Goal: Contribute content: Add original content to the website for others to see

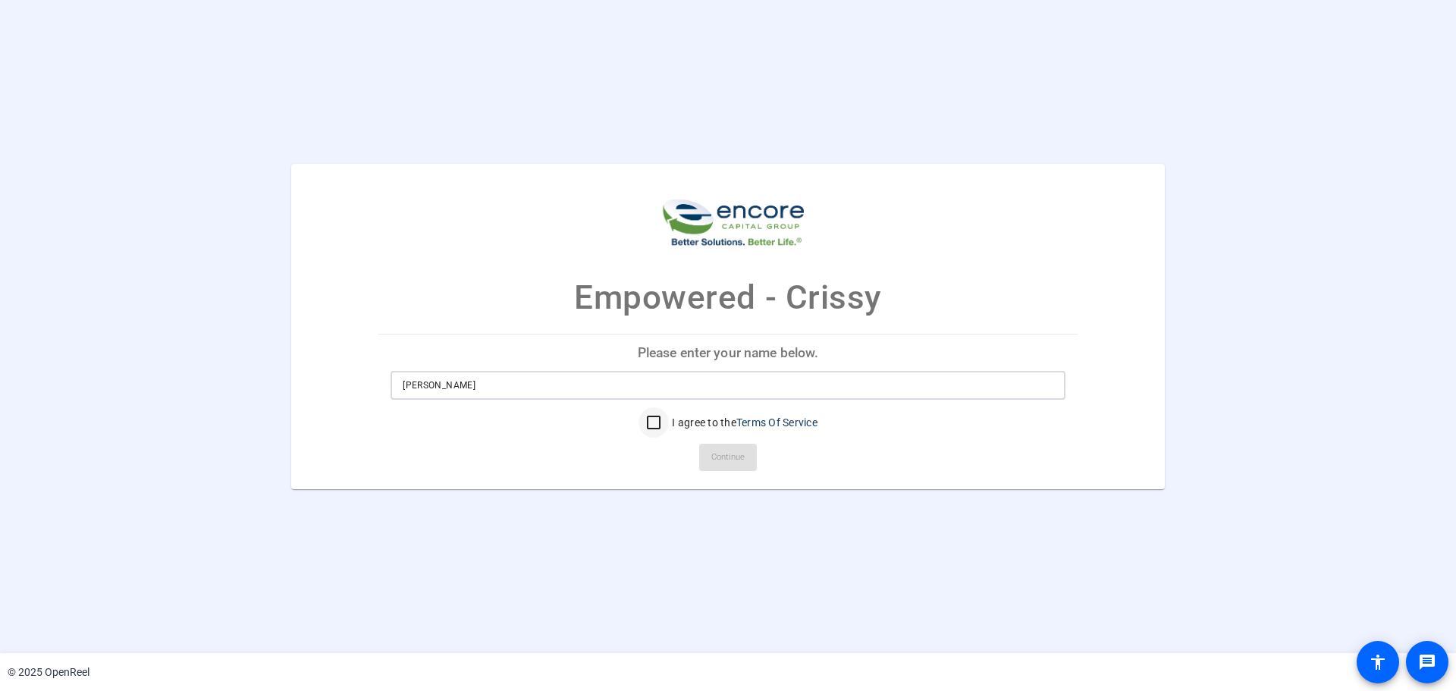
type input "Crissy Johnson"
click at [654, 427] on input "I agree to the Terms Of Service" at bounding box center [654, 422] width 30 height 30
checkbox input "true"
click at [730, 460] on span "Continue" at bounding box center [728, 457] width 33 height 23
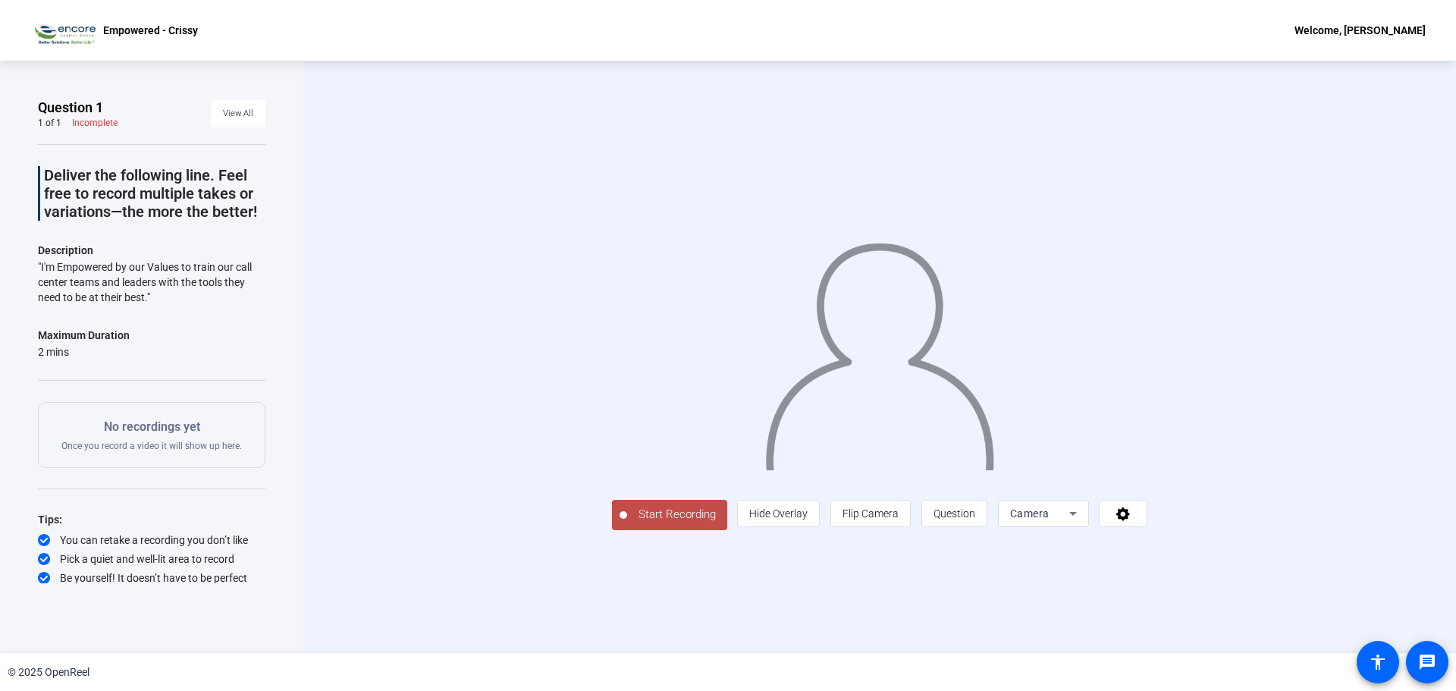
click at [679, 519] on span "Start Recording" at bounding box center [677, 514] width 100 height 17
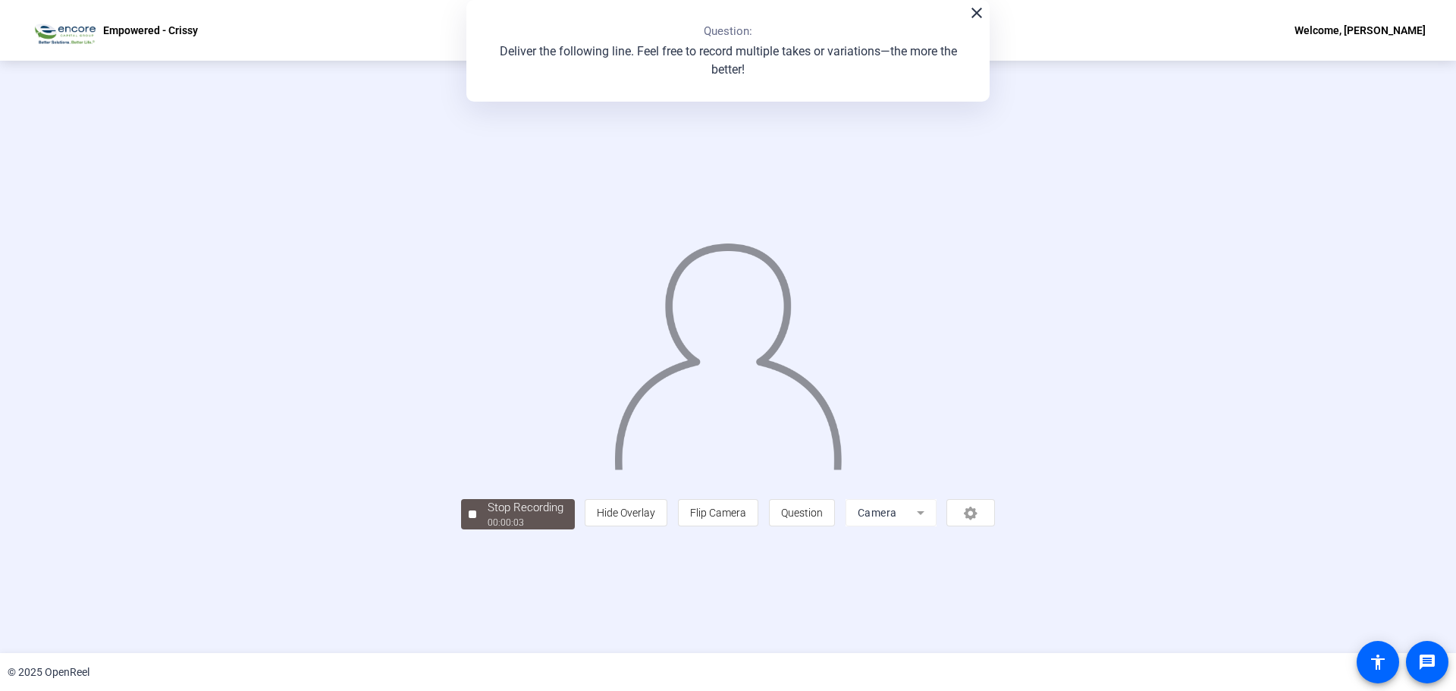
click at [975, 19] on mat-icon "close" at bounding box center [977, 13] width 18 height 18
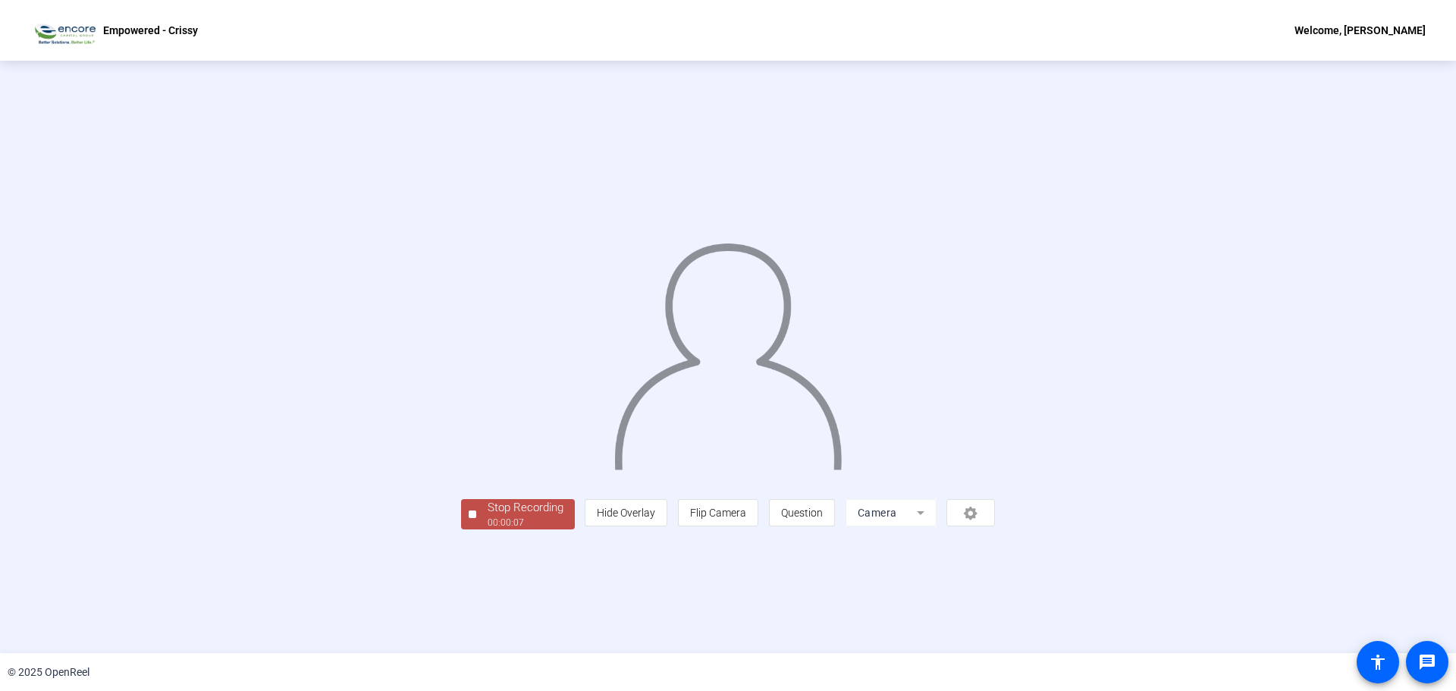
click at [529, 518] on div "00:00:07" at bounding box center [526, 523] width 76 height 14
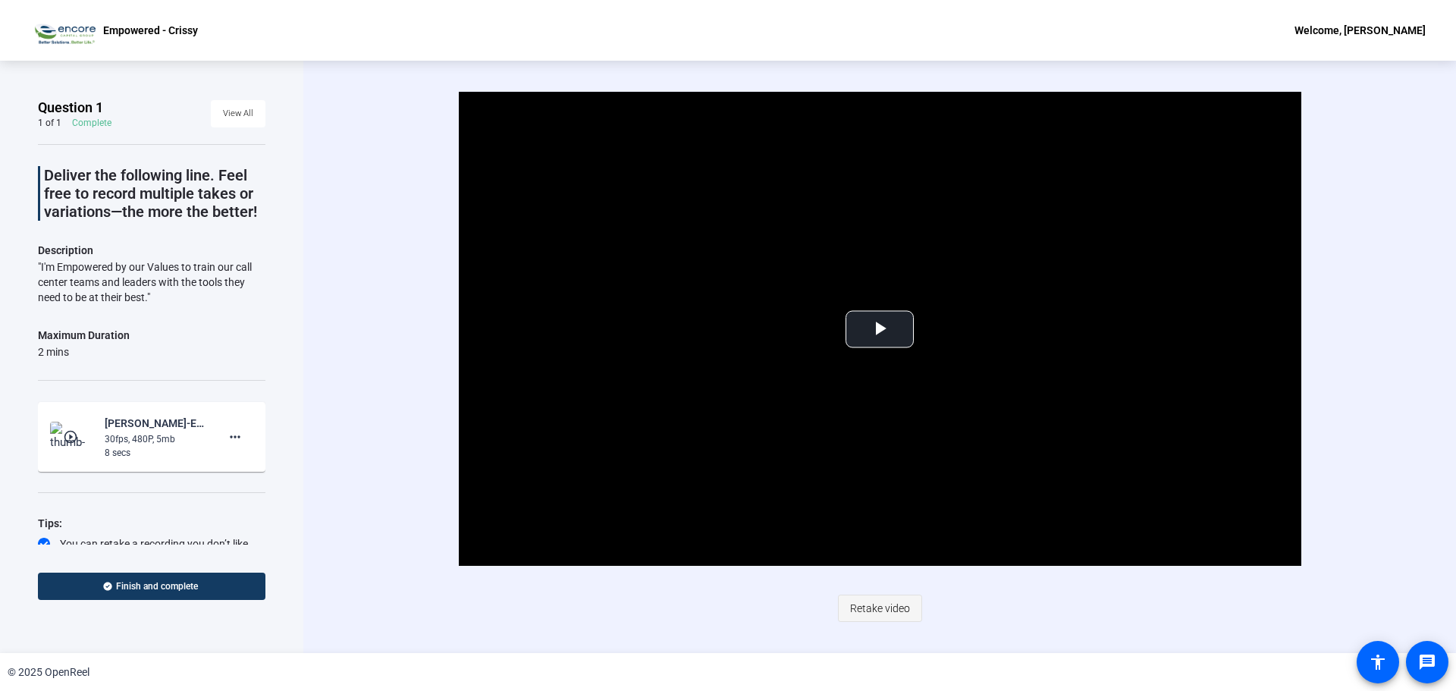
click at [859, 603] on span "Retake video" at bounding box center [880, 608] width 60 height 29
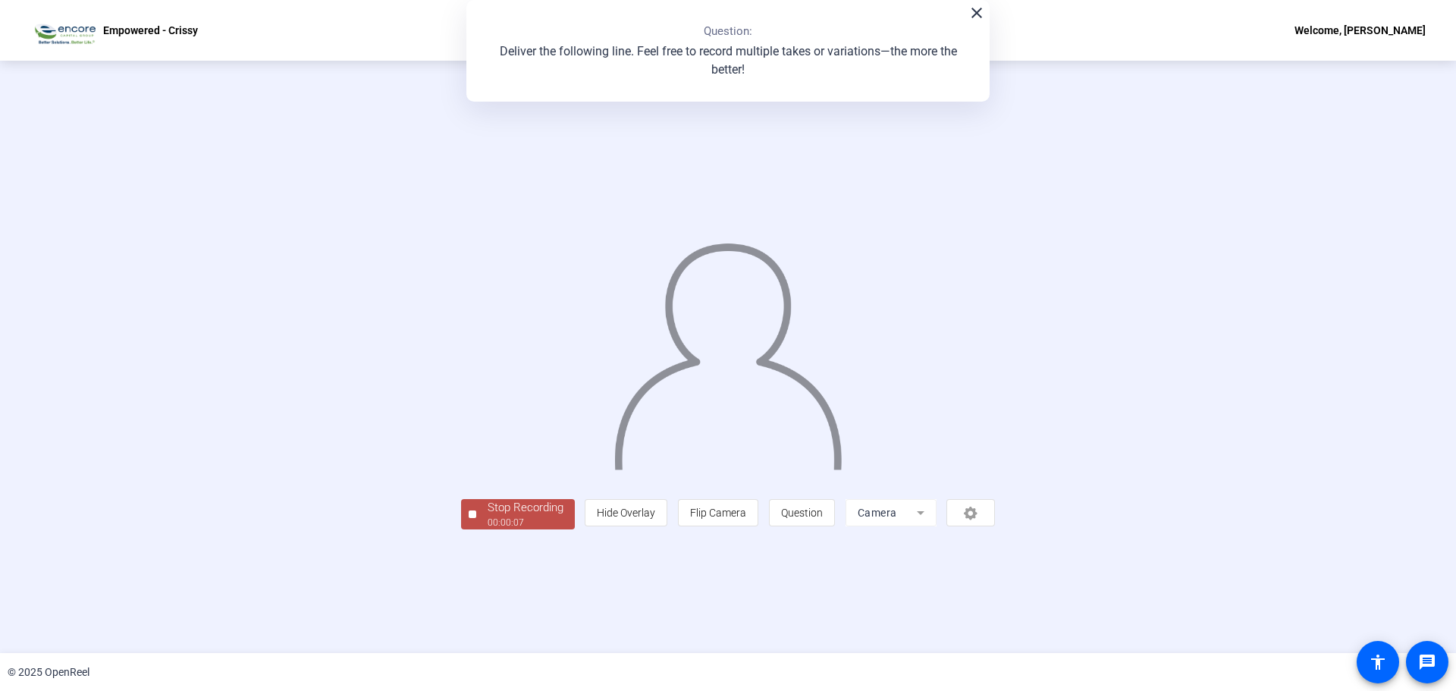
click at [488, 517] on div "Stop Recording" at bounding box center [526, 507] width 76 height 17
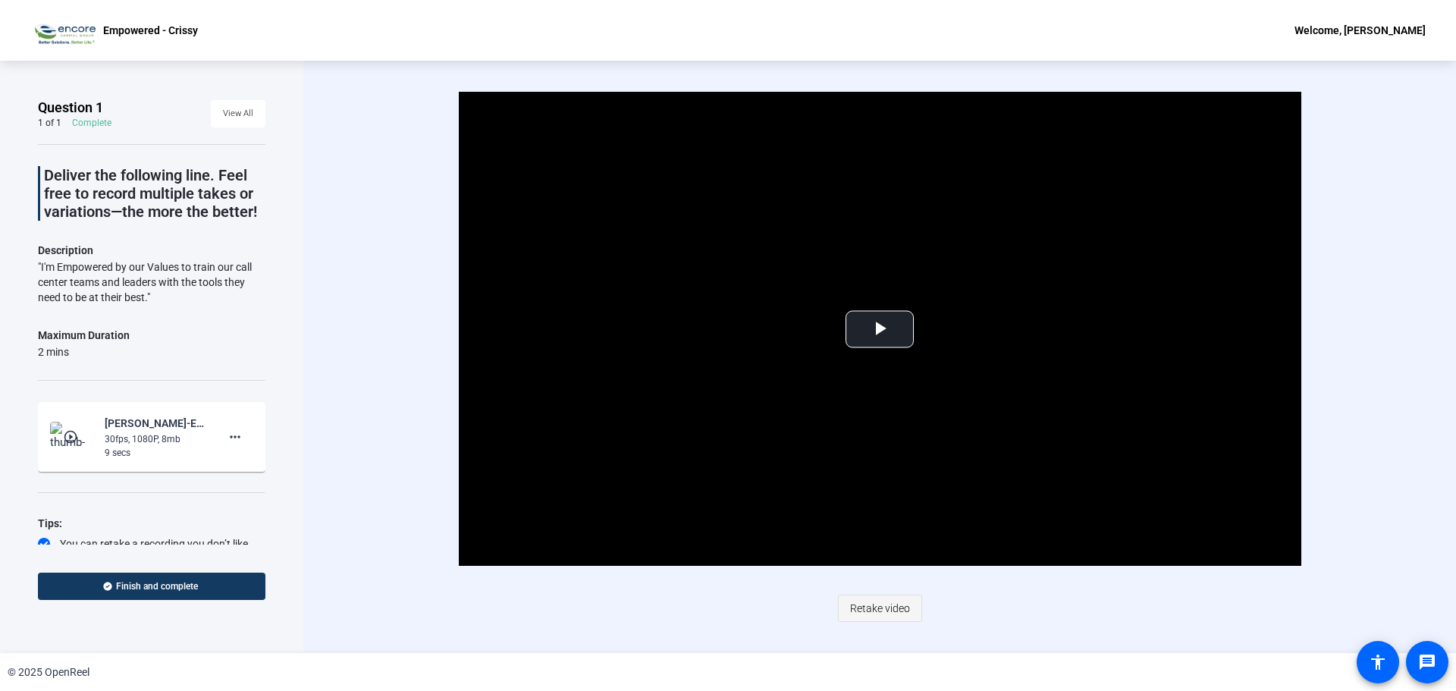
click at [877, 601] on span "Retake video" at bounding box center [880, 608] width 60 height 29
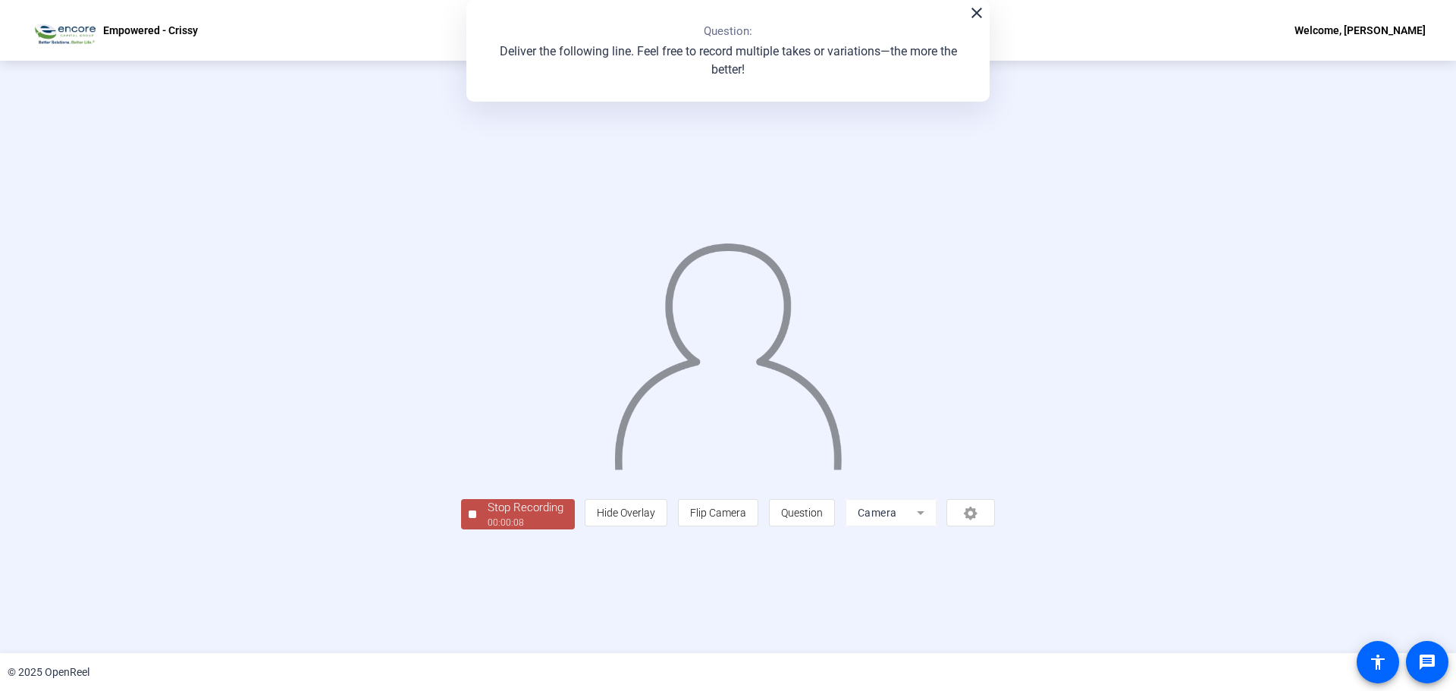
click at [488, 517] on div "Stop Recording" at bounding box center [526, 507] width 76 height 17
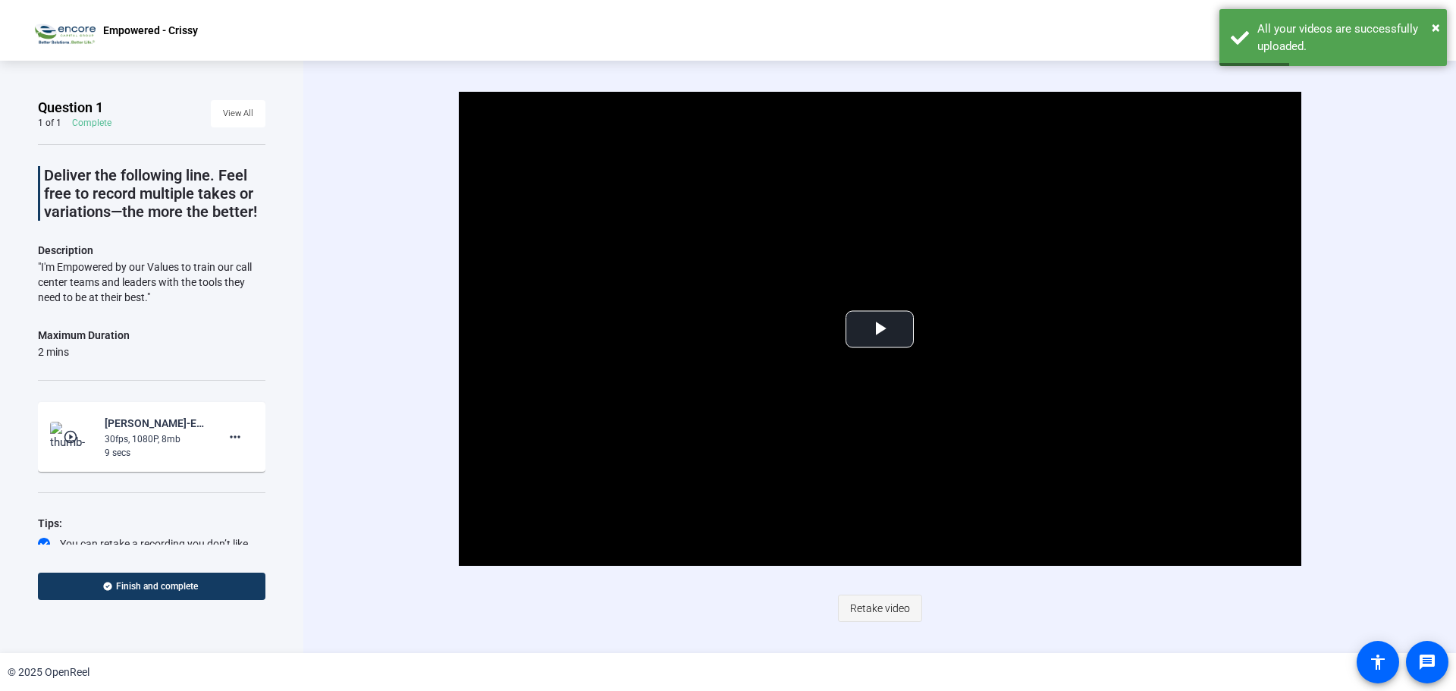
click at [880, 604] on span "Retake video" at bounding box center [880, 608] width 60 height 29
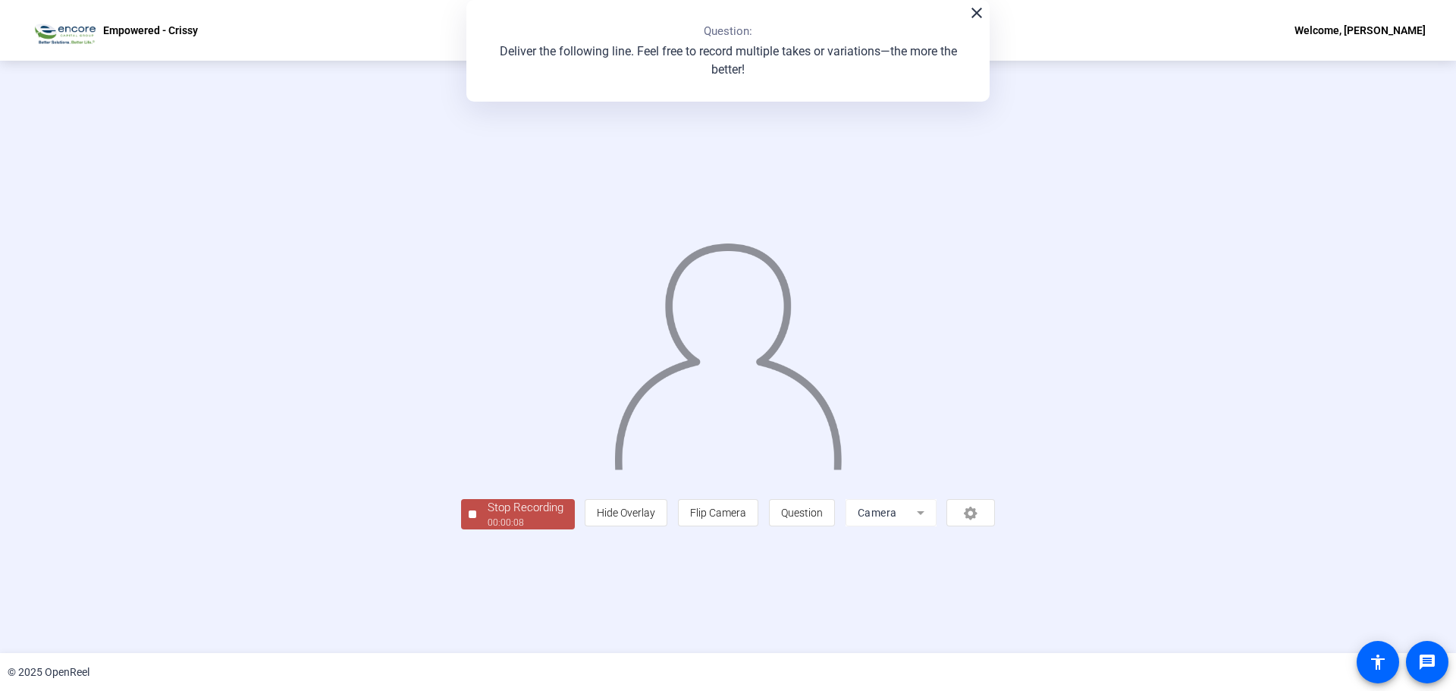
drag, startPoint x: 393, startPoint y: 607, endPoint x: 407, endPoint y: 601, distance: 15.6
click at [488, 529] on div "00:00:08" at bounding box center [526, 523] width 76 height 14
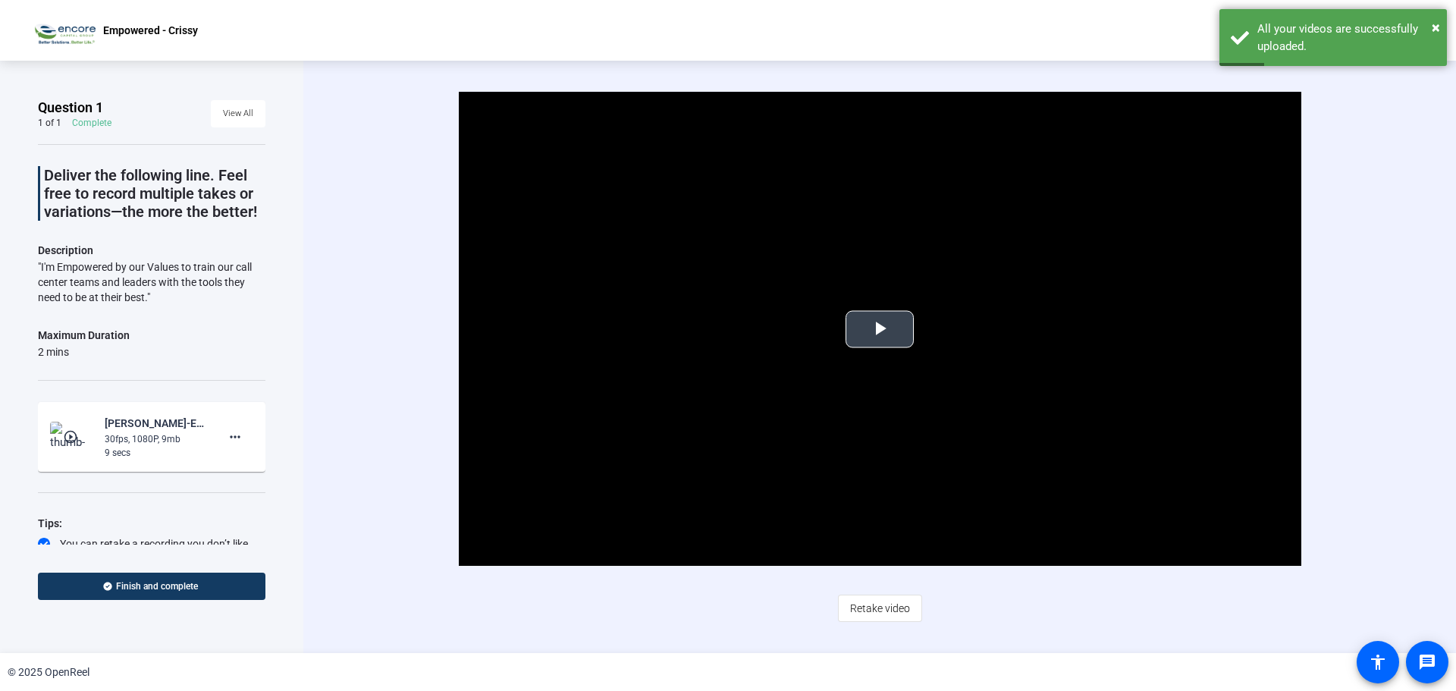
click at [880, 329] on span "Video Player" at bounding box center [880, 329] width 0 height 0
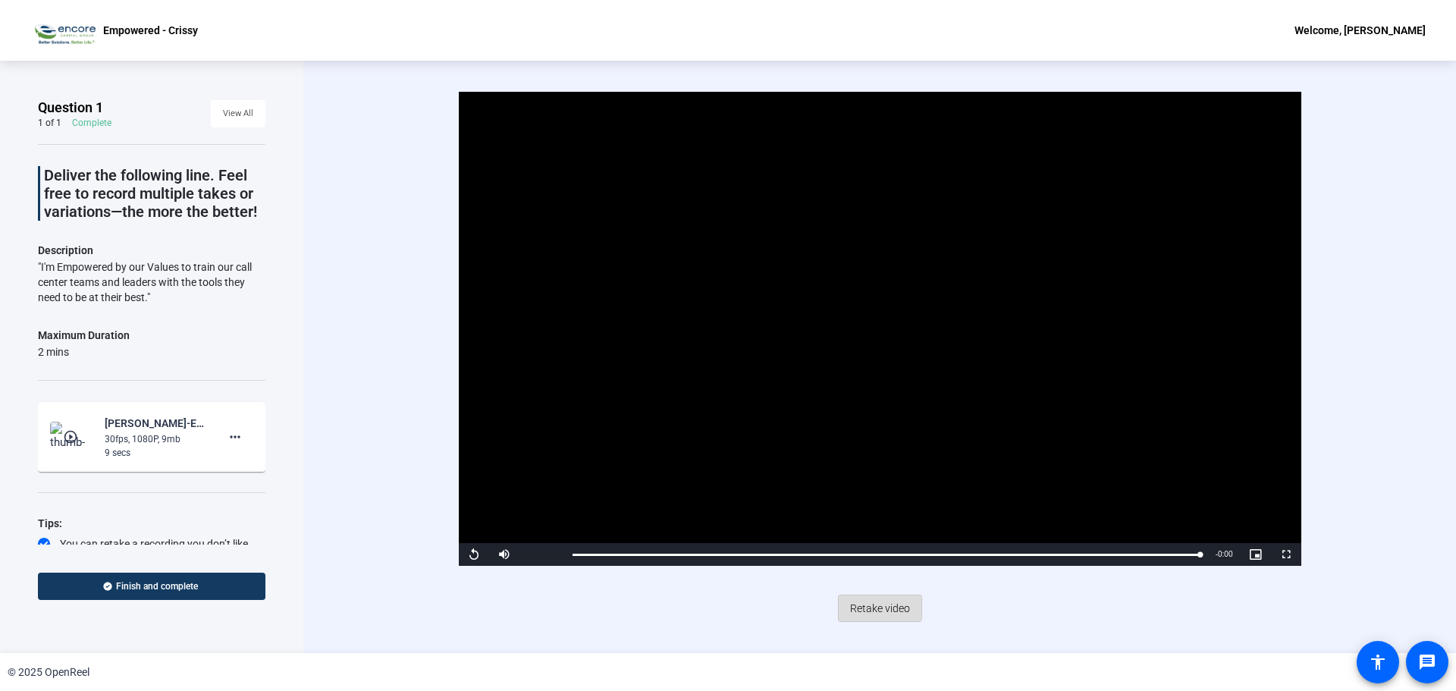
click at [866, 608] on span "Retake video" at bounding box center [880, 608] width 60 height 29
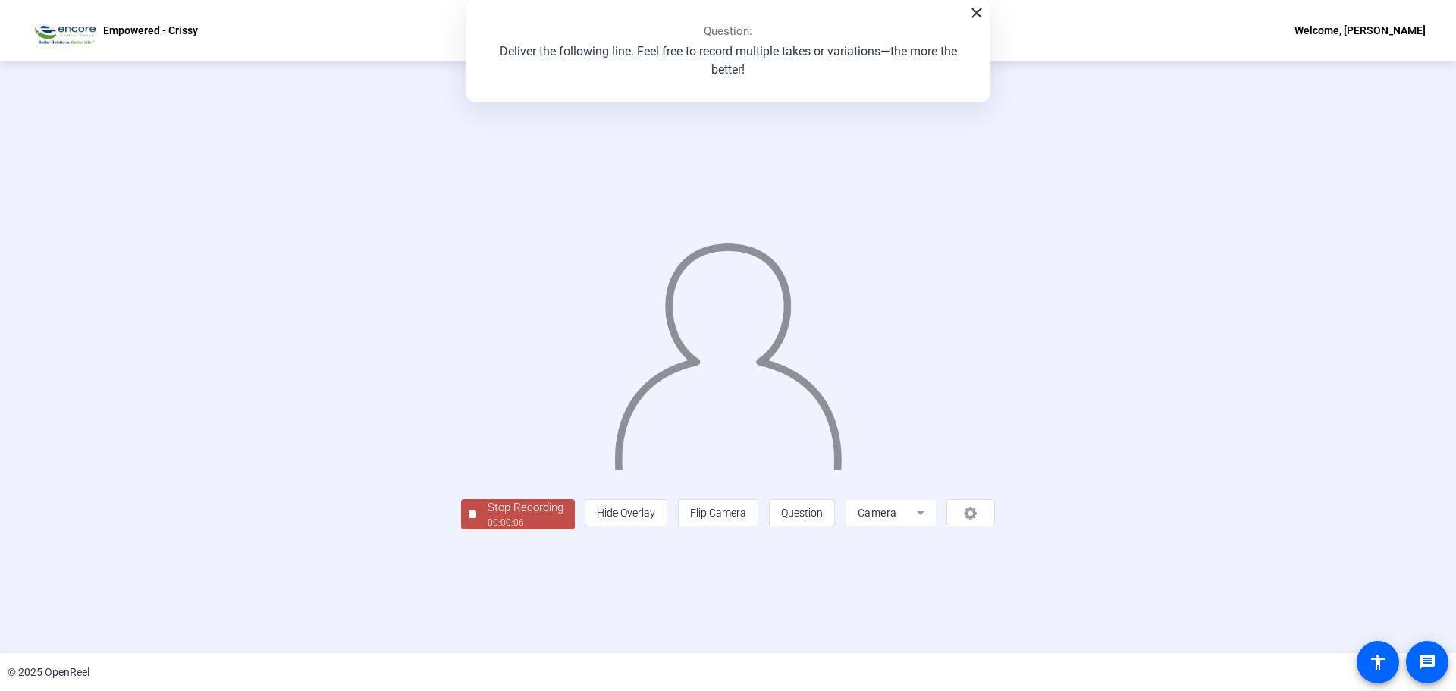
click at [488, 529] on div "00:00:06" at bounding box center [526, 523] width 76 height 14
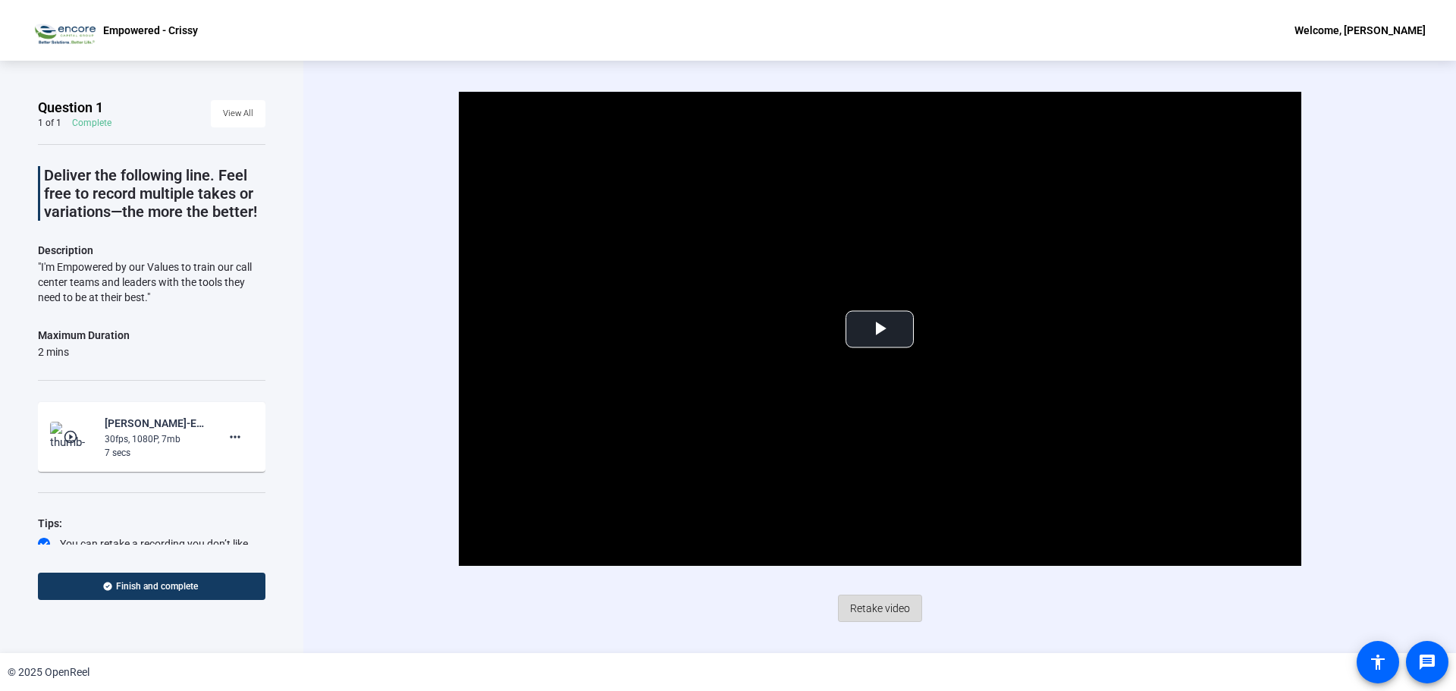
click at [882, 611] on span "Retake video" at bounding box center [880, 608] width 60 height 29
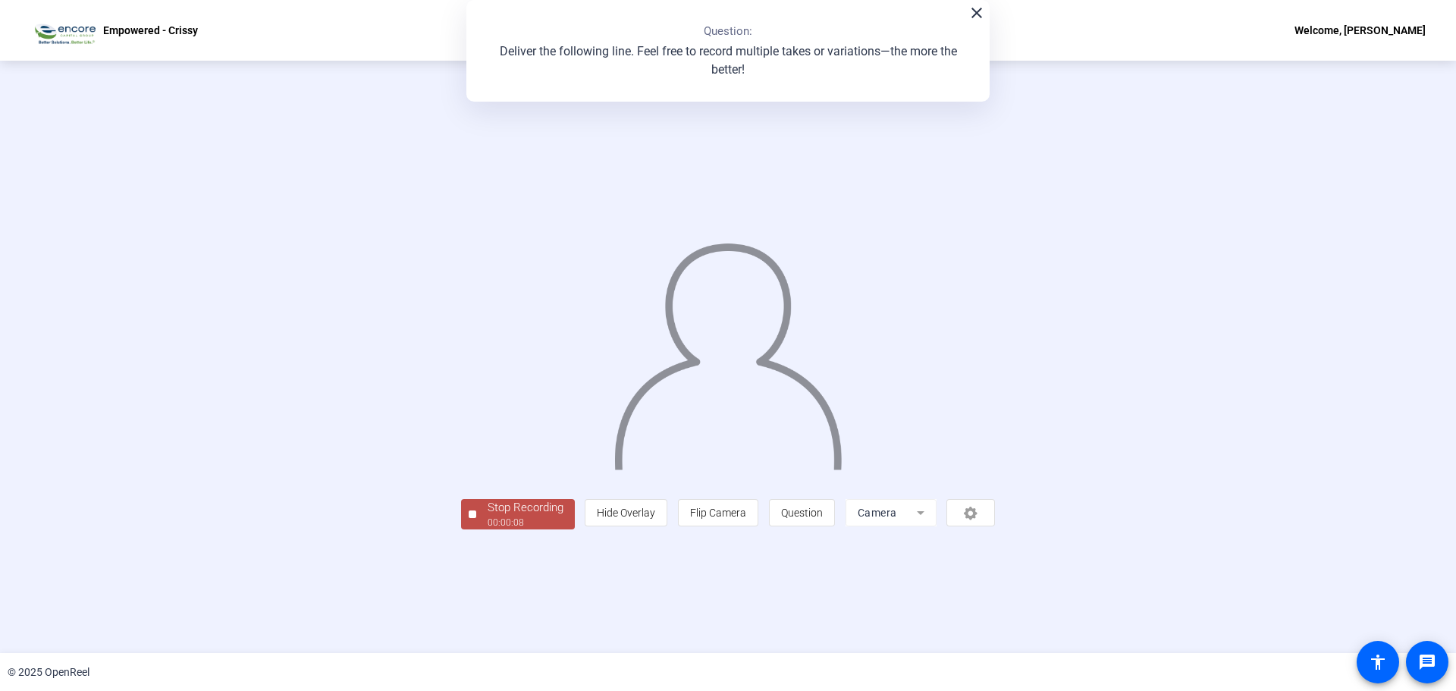
click at [488, 517] on div "Stop Recording" at bounding box center [526, 507] width 76 height 17
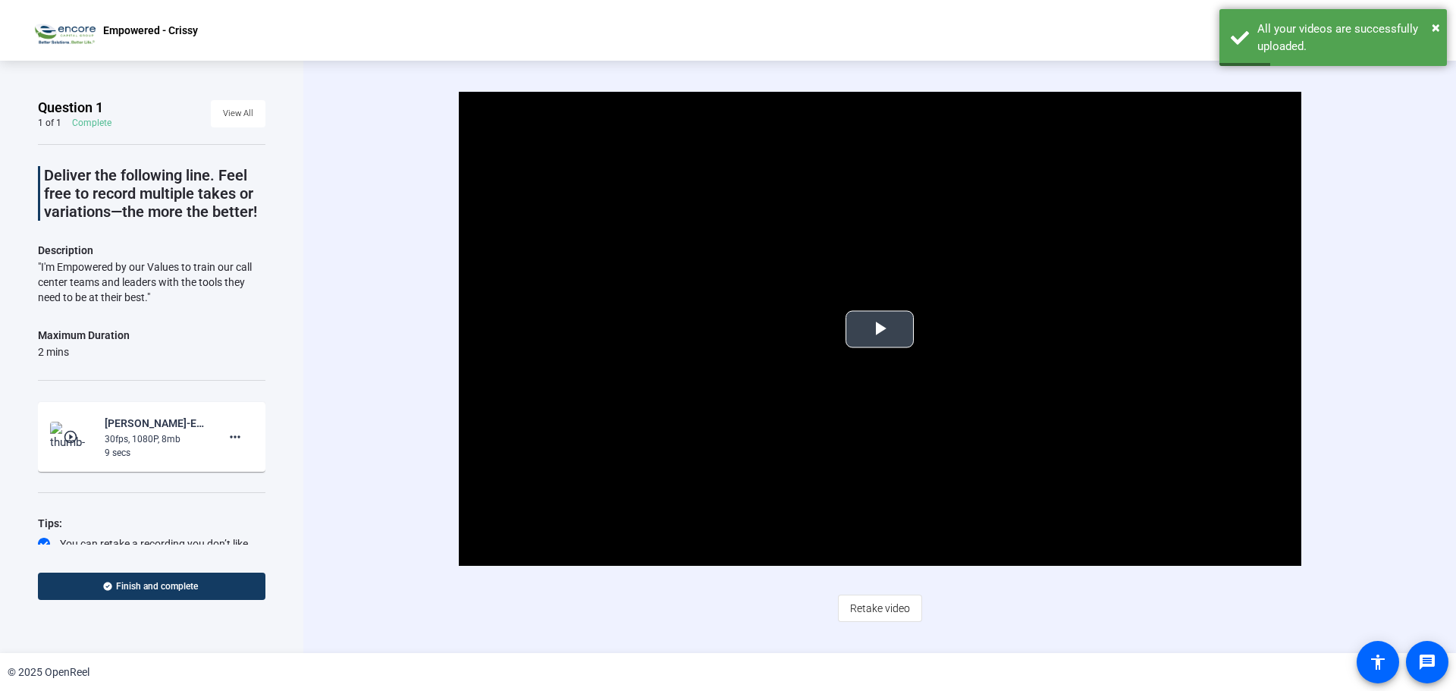
click at [880, 329] on span "Video Player" at bounding box center [880, 329] width 0 height 0
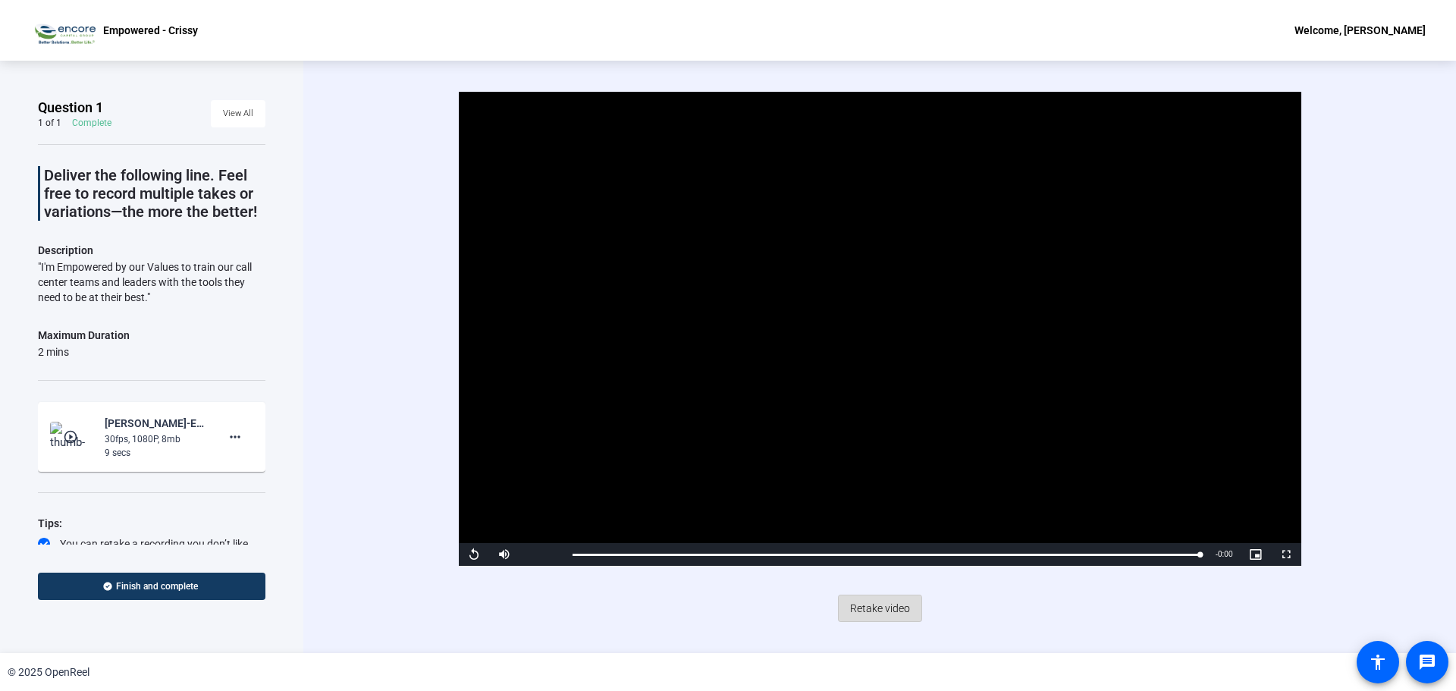
click at [869, 610] on span "Retake video" at bounding box center [880, 608] width 60 height 29
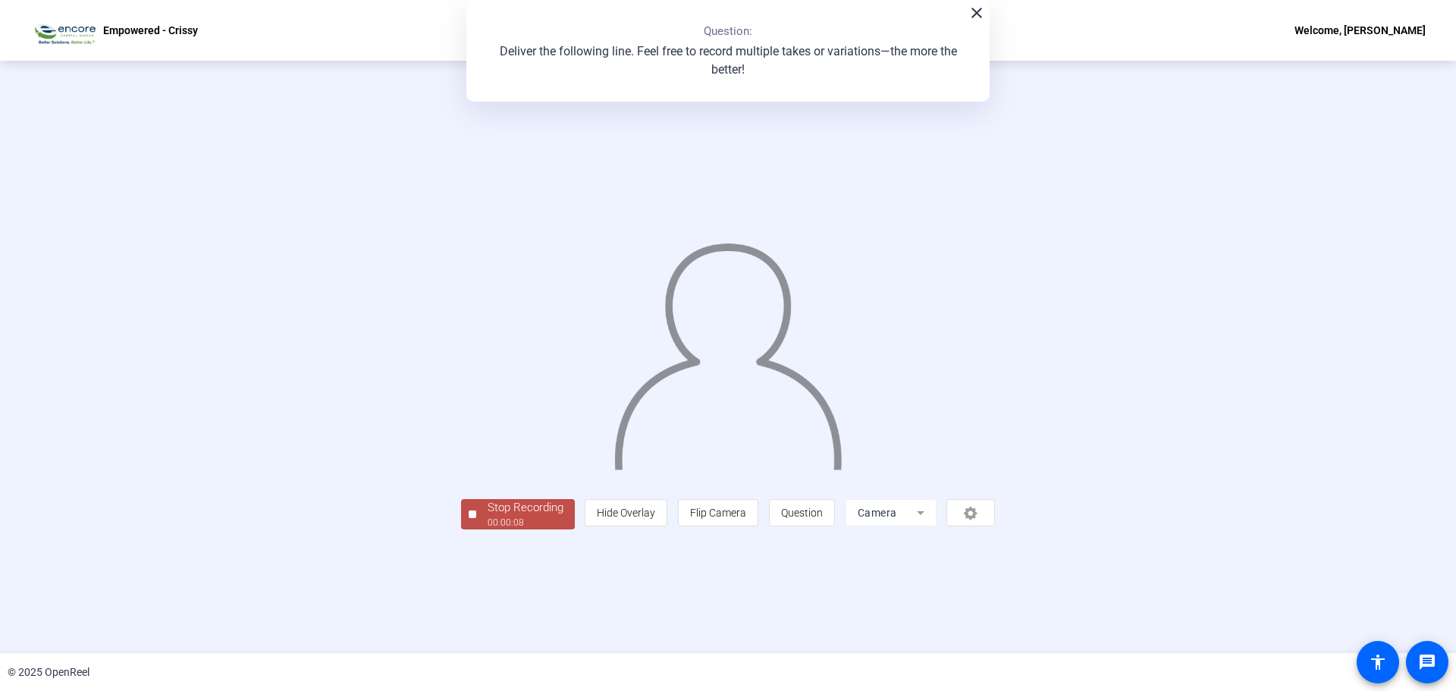
click at [488, 517] on div "Stop Recording" at bounding box center [526, 507] width 76 height 17
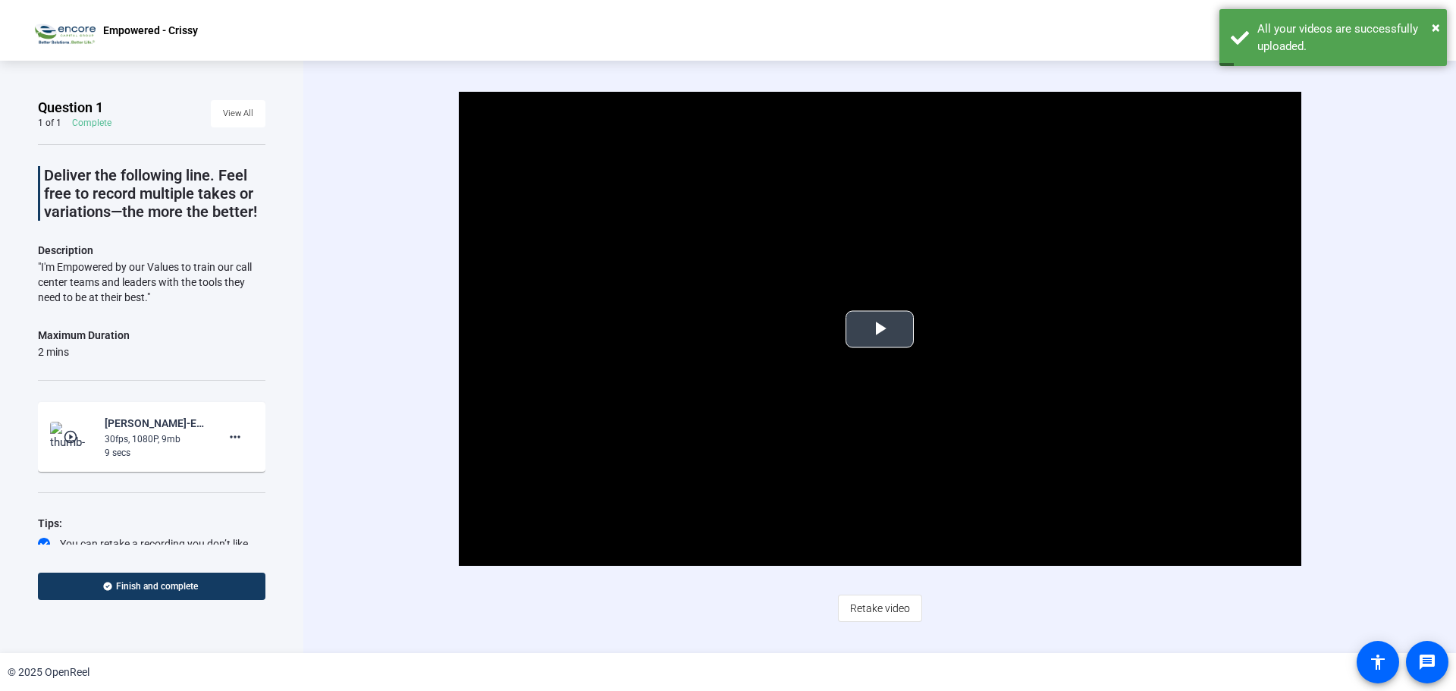
click at [880, 329] on span "Video Player" at bounding box center [880, 329] width 0 height 0
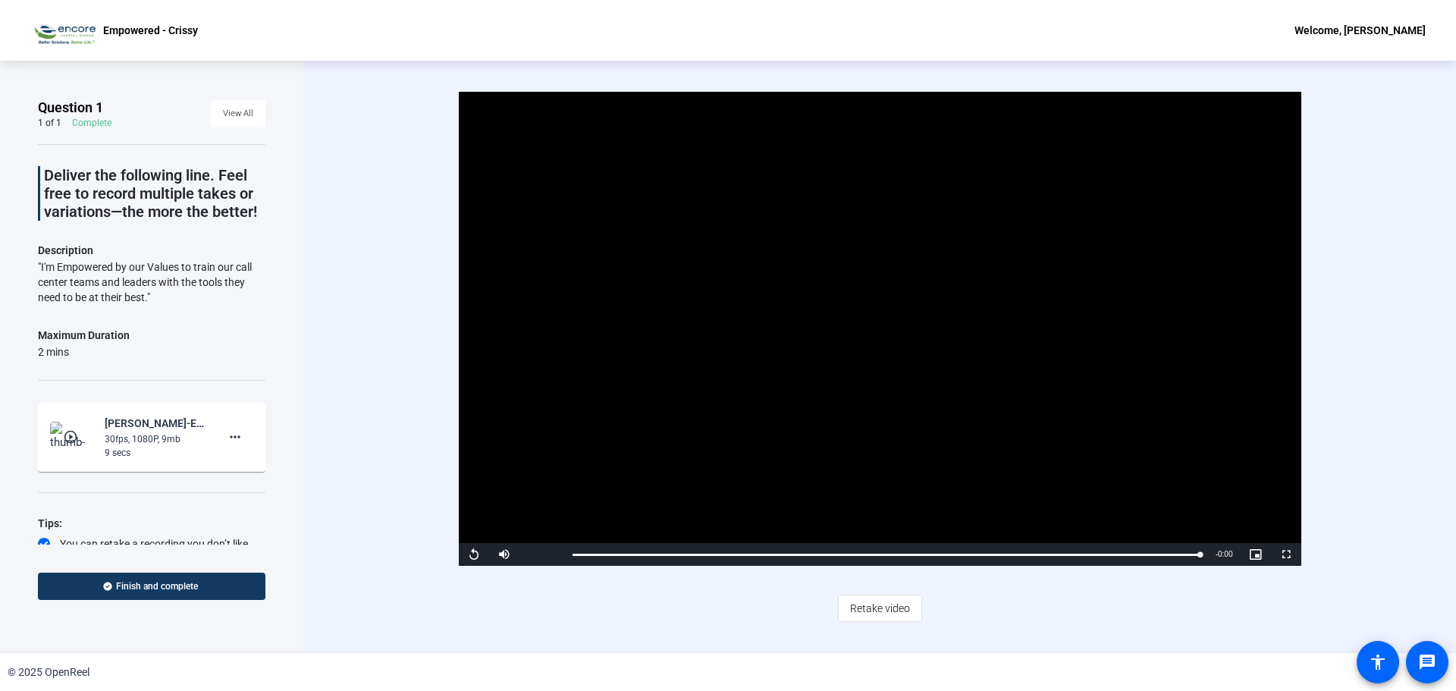
scroll to position [45, 0]
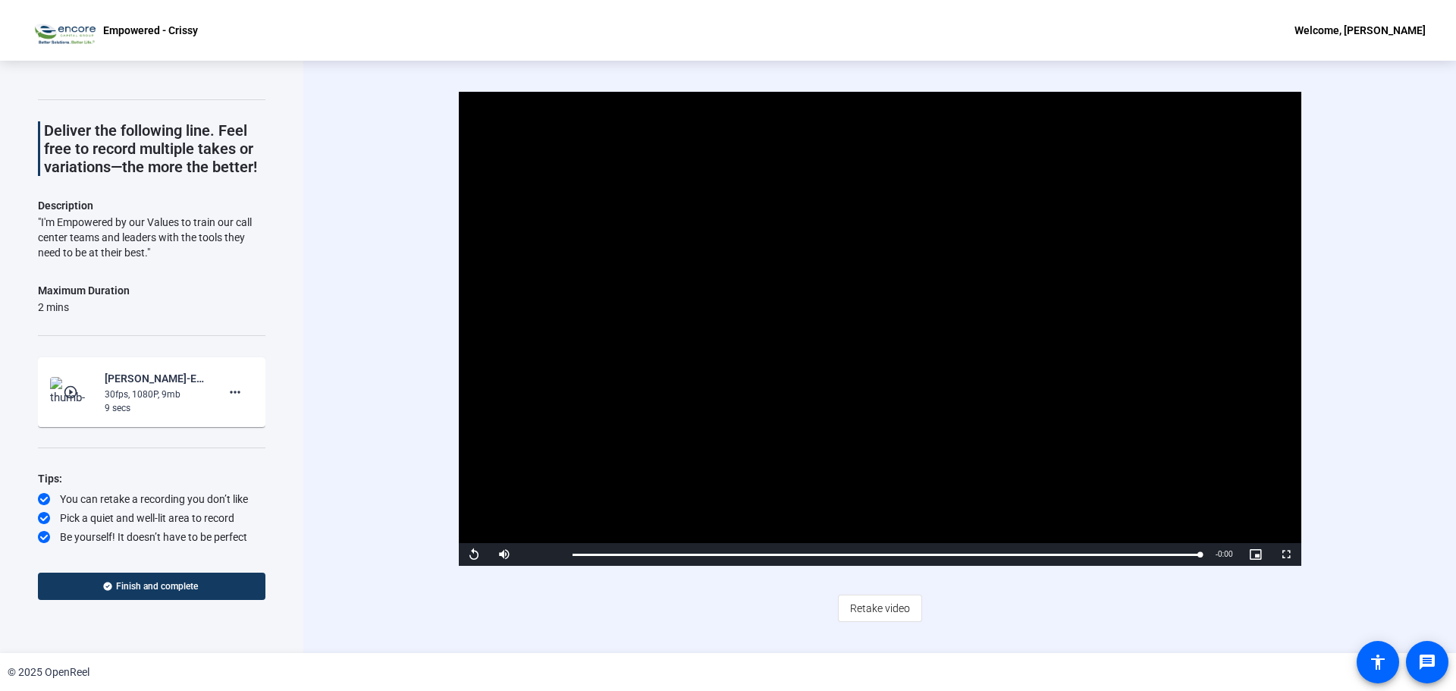
drag, startPoint x: 226, startPoint y: 394, endPoint x: 343, endPoint y: 460, distance: 133.8
click at [343, 460] on div "Video Player is loading. Play Video Replay Mute Current Time 0:09 / Duration 0:…" at bounding box center [879, 357] width 1153 height 592
click at [146, 585] on span "Finish and complete" at bounding box center [157, 586] width 82 height 12
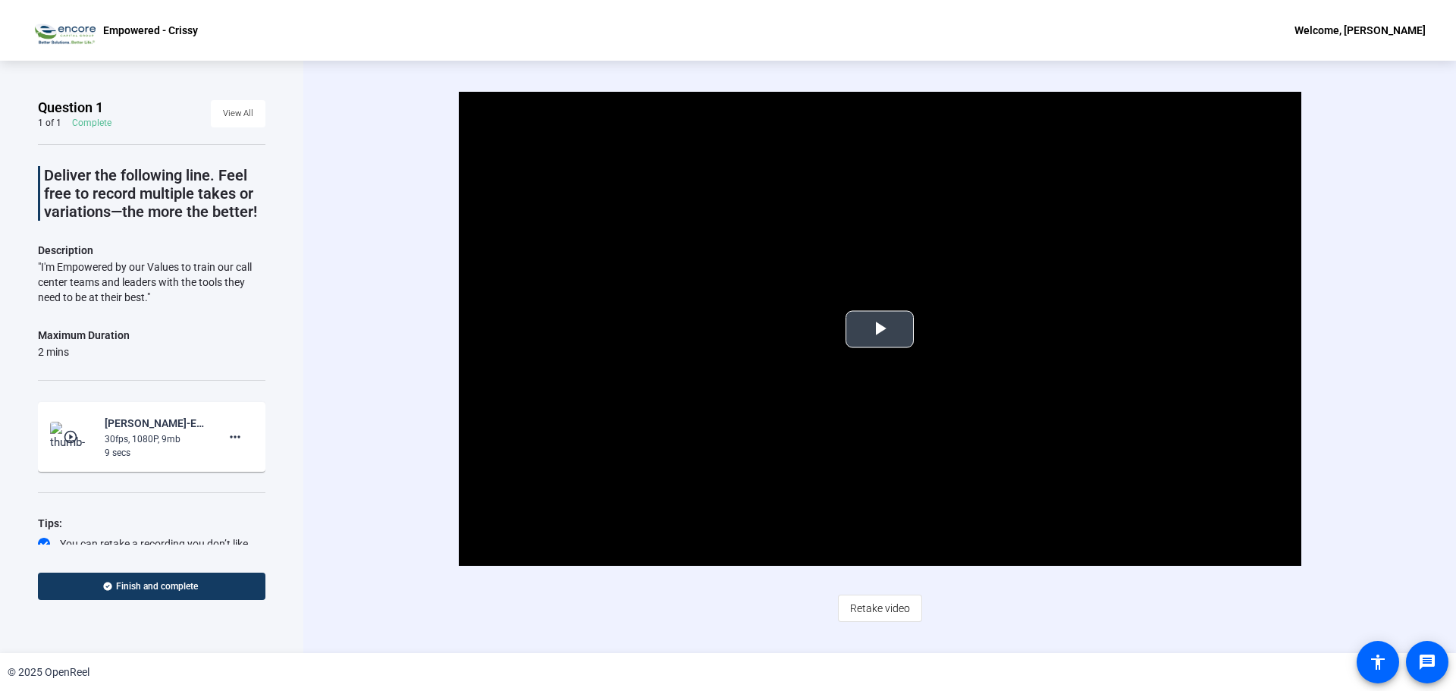
click at [880, 329] on span "Video Player" at bounding box center [880, 329] width 0 height 0
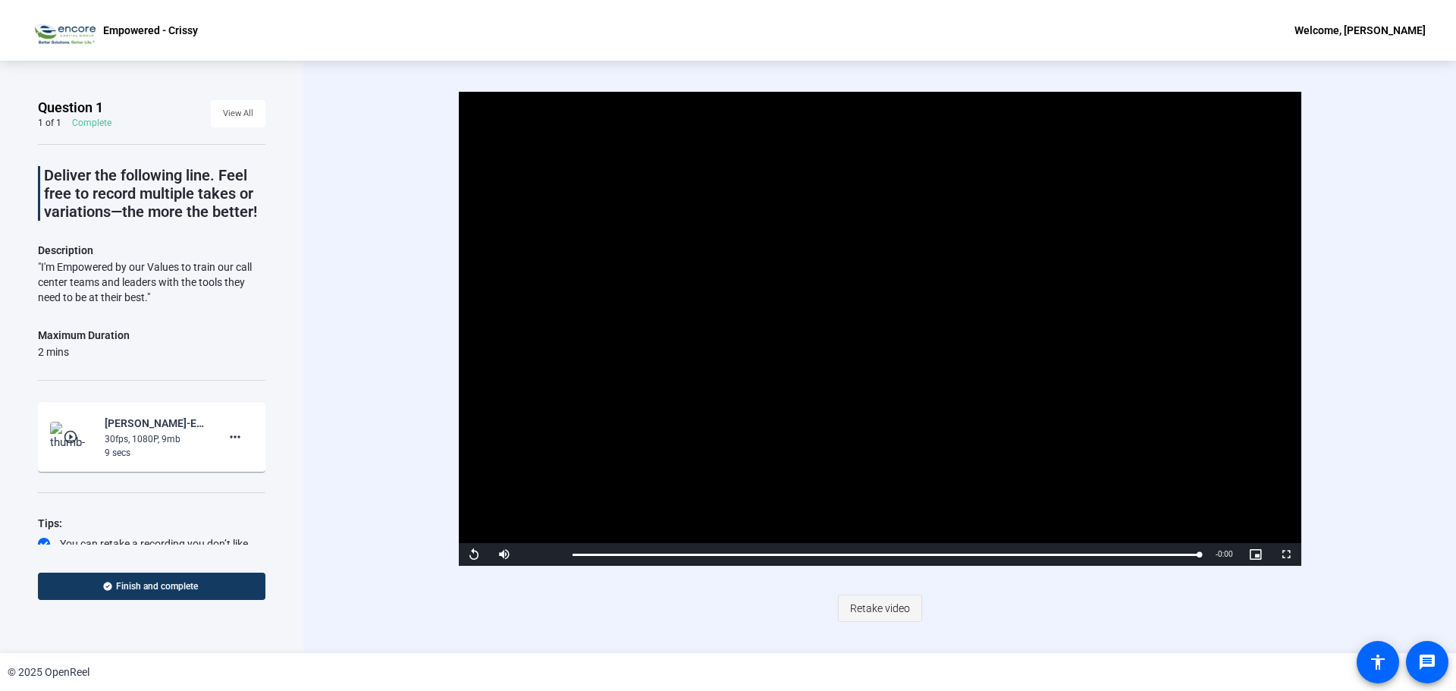
click at [862, 604] on span "Retake video" at bounding box center [880, 608] width 60 height 29
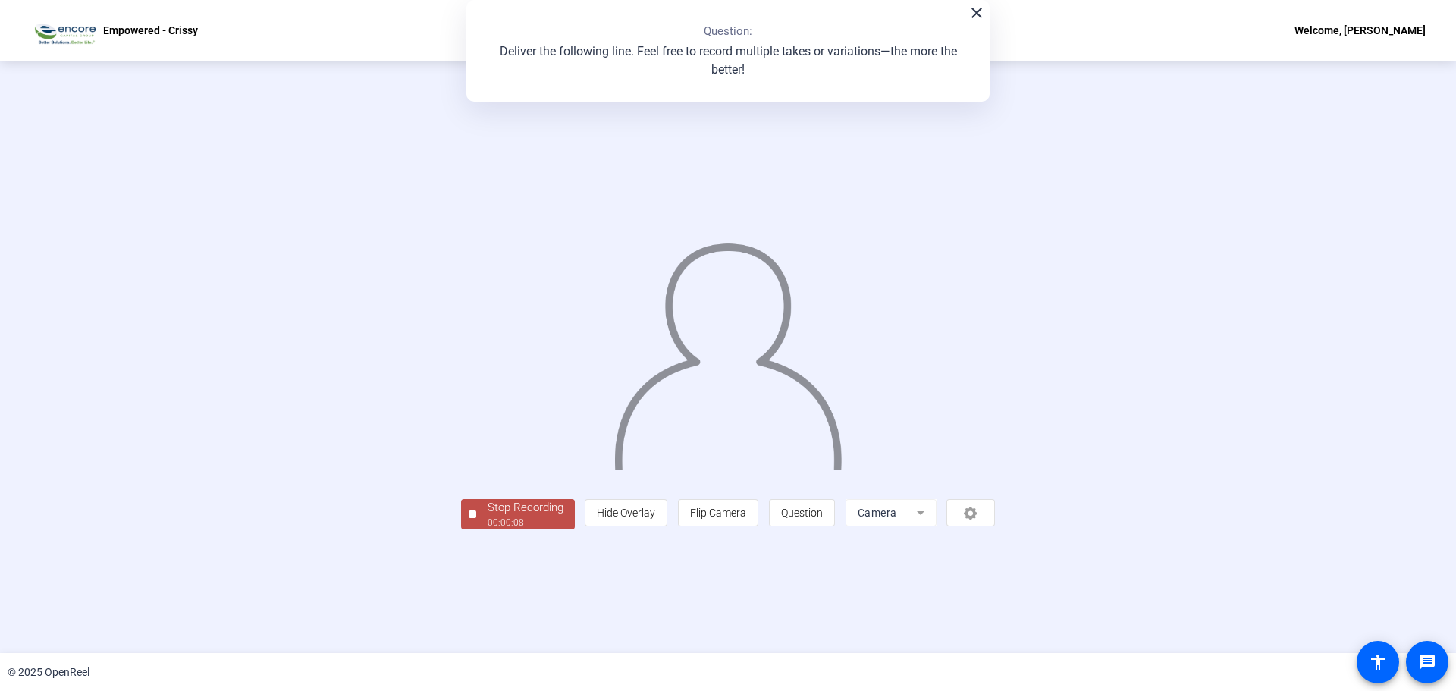
click at [488, 529] on div "00:00:08" at bounding box center [526, 523] width 76 height 14
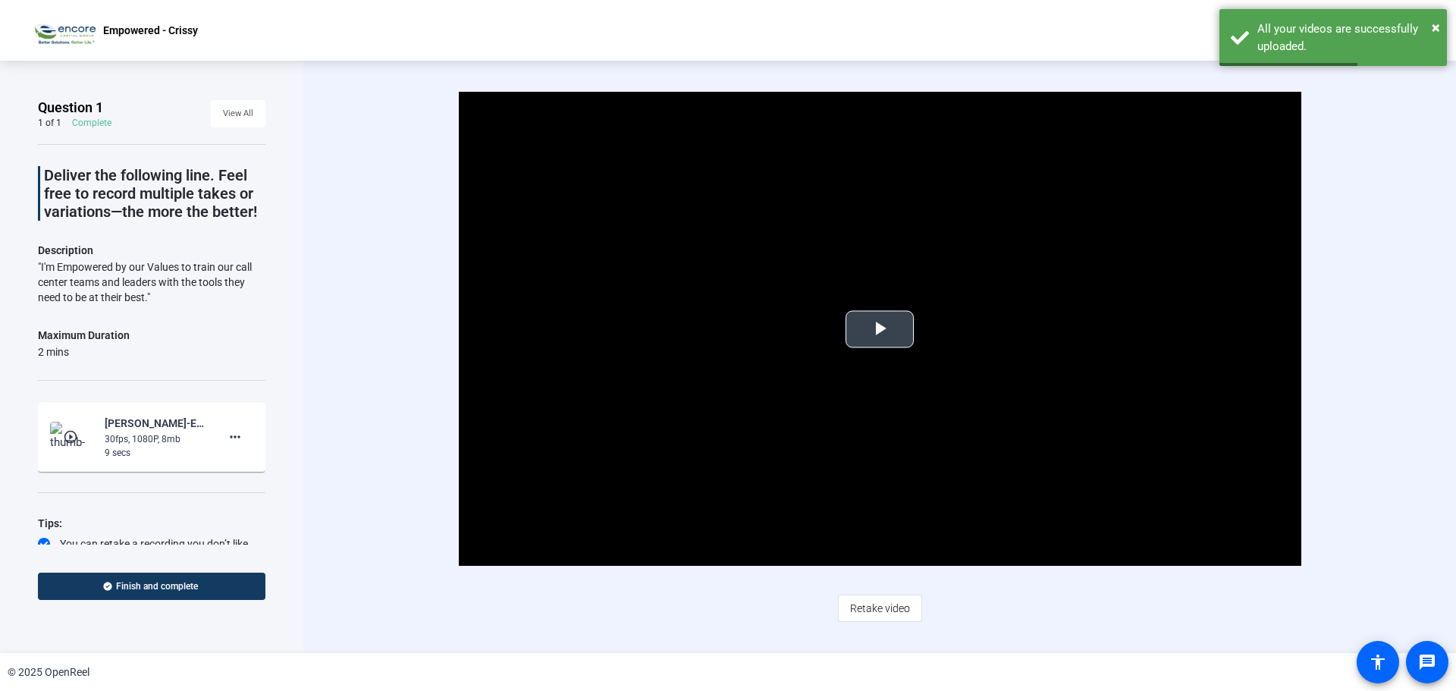
click at [880, 329] on span "Video Player" at bounding box center [880, 329] width 0 height 0
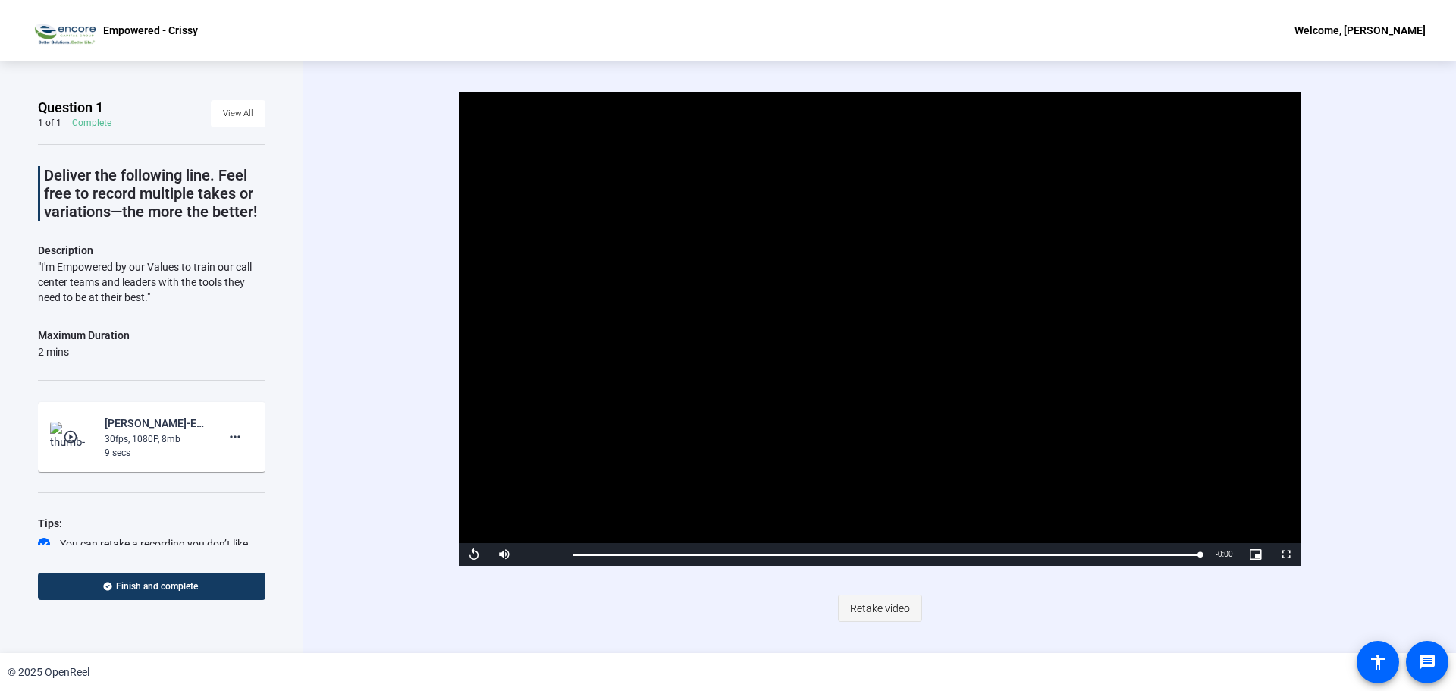
click at [896, 603] on span "Retake video" at bounding box center [880, 608] width 60 height 29
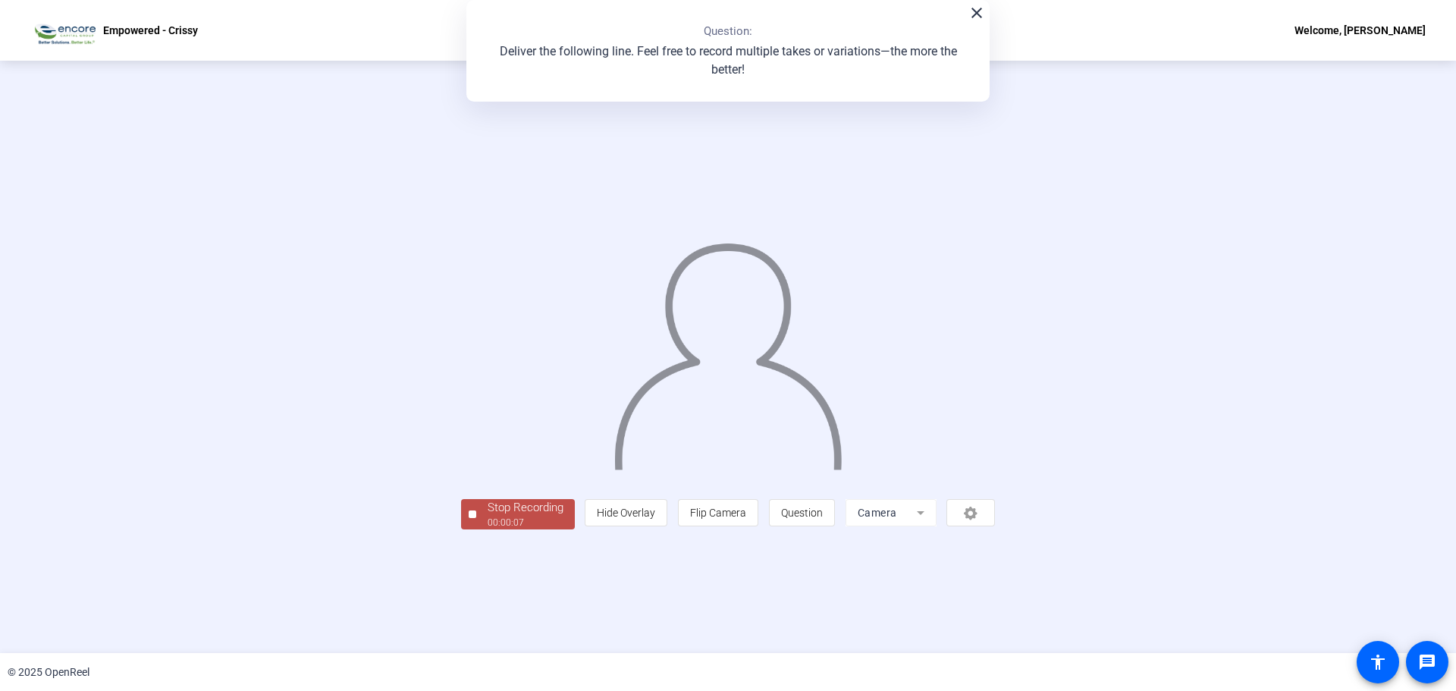
click at [488, 529] on div "00:00:07" at bounding box center [526, 523] width 76 height 14
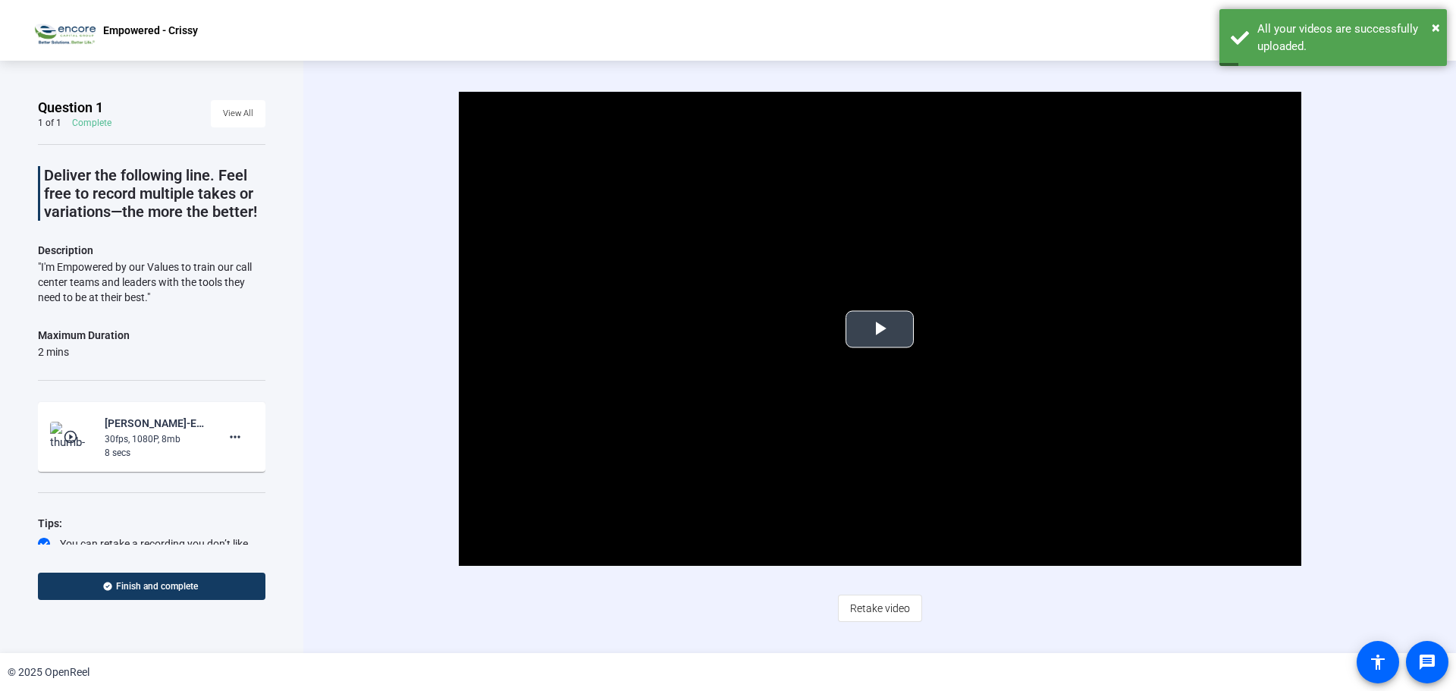
click at [880, 329] on span "Video Player" at bounding box center [880, 329] width 0 height 0
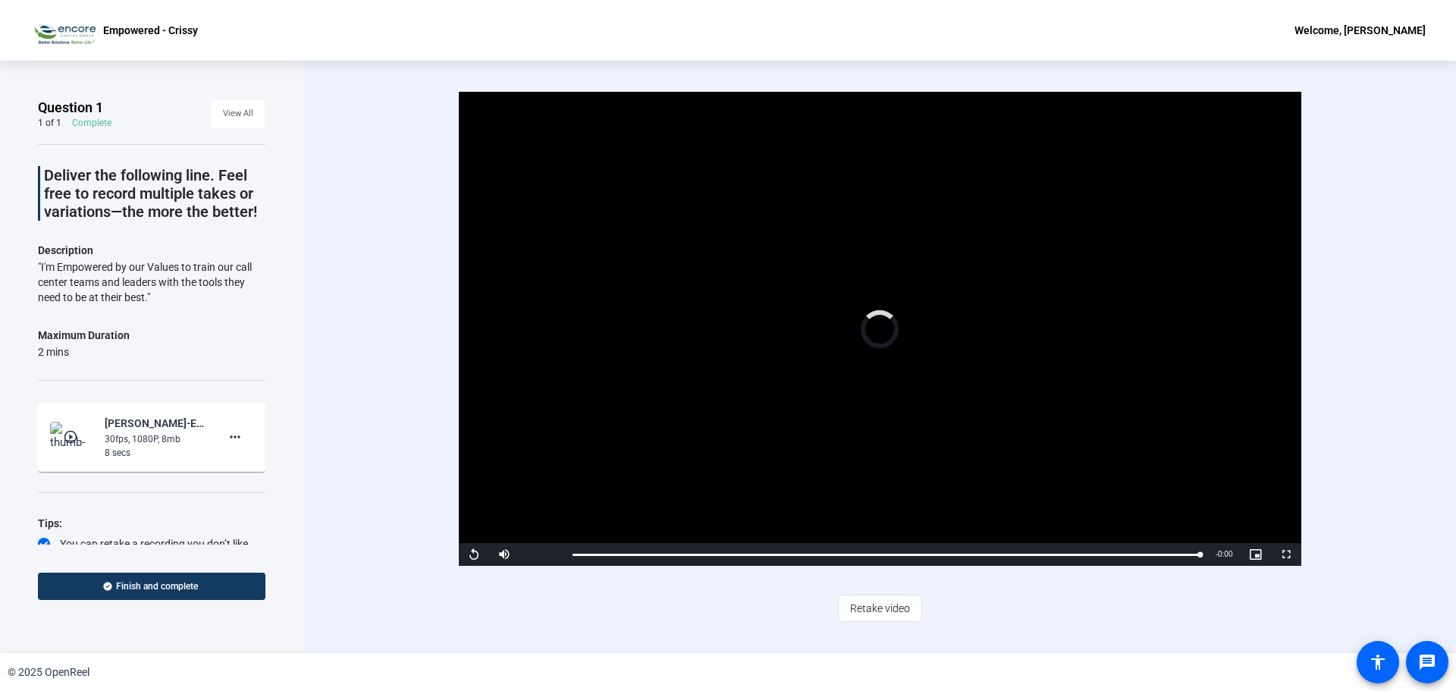
drag, startPoint x: 1202, startPoint y: 551, endPoint x: 572, endPoint y: 583, distance: 631.2
click at [572, 583] on div "Video Player is loading. Play Video Replay Mute Current Time 0:08 / Duration 0:…" at bounding box center [880, 356] width 980 height 529
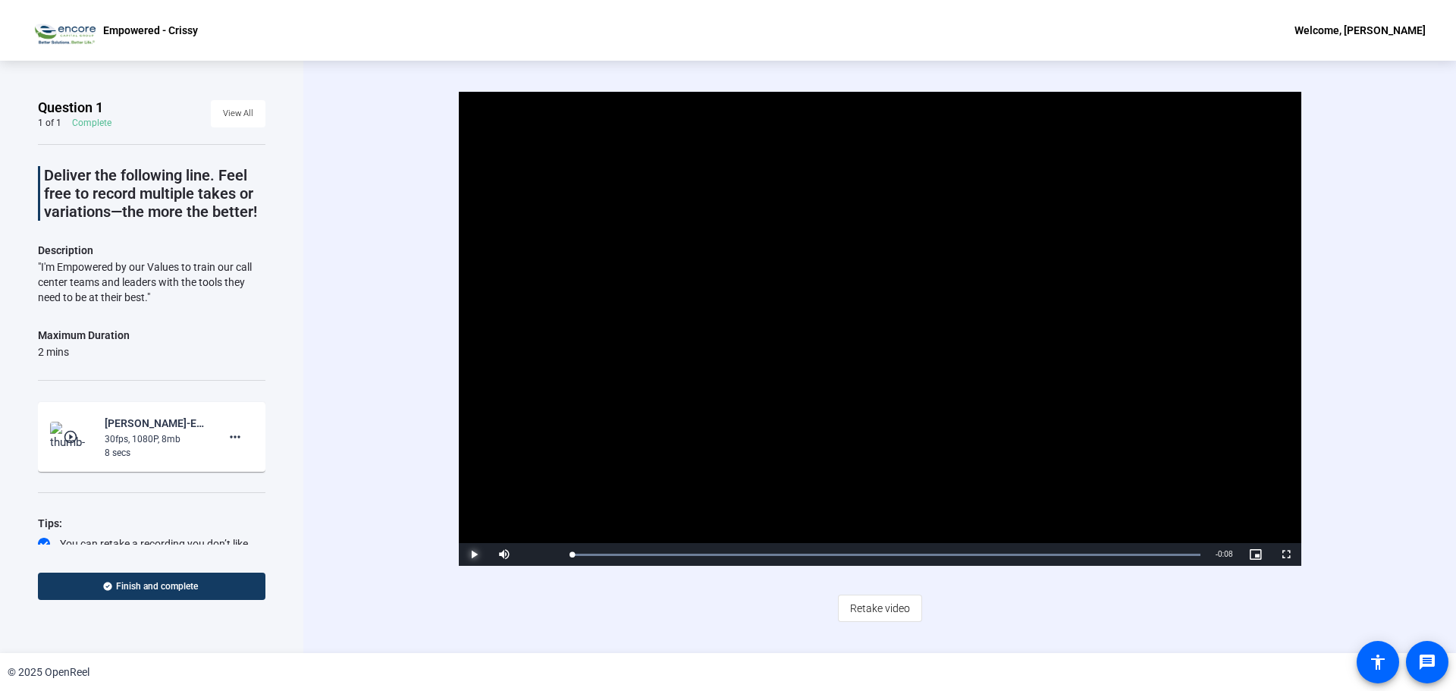
click at [475, 554] on span "Video Player" at bounding box center [474, 554] width 30 height 0
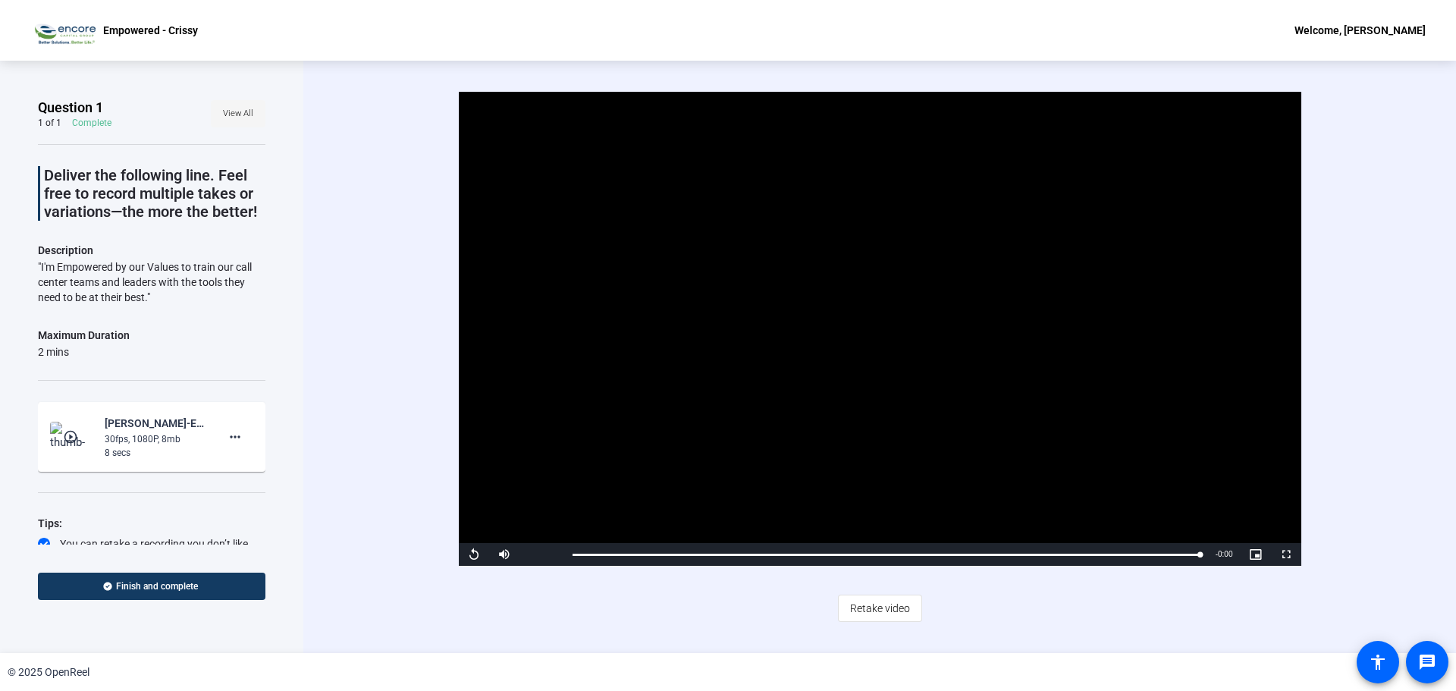
click at [223, 115] on span "View All" at bounding box center [238, 113] width 30 height 23
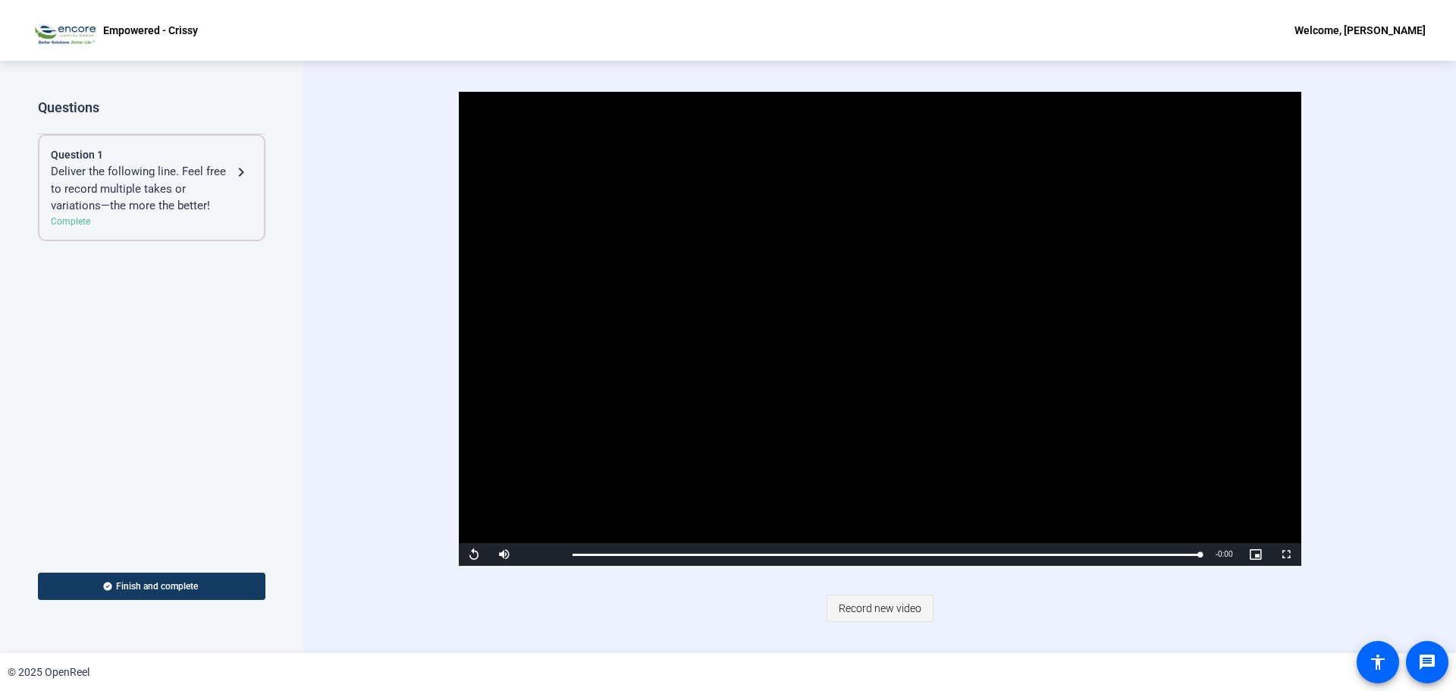
click at [848, 615] on span "Record new video" at bounding box center [880, 608] width 83 height 29
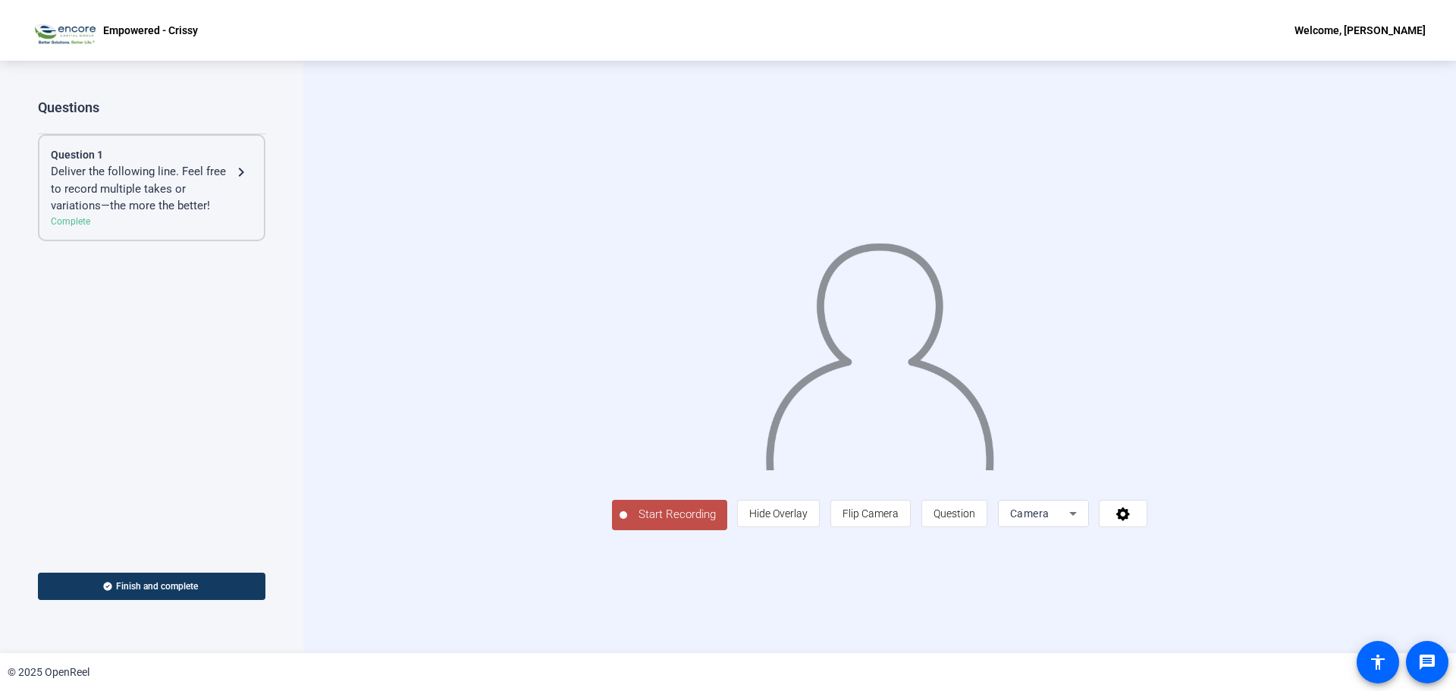
click at [627, 523] on span "Start Recording" at bounding box center [677, 514] width 100 height 17
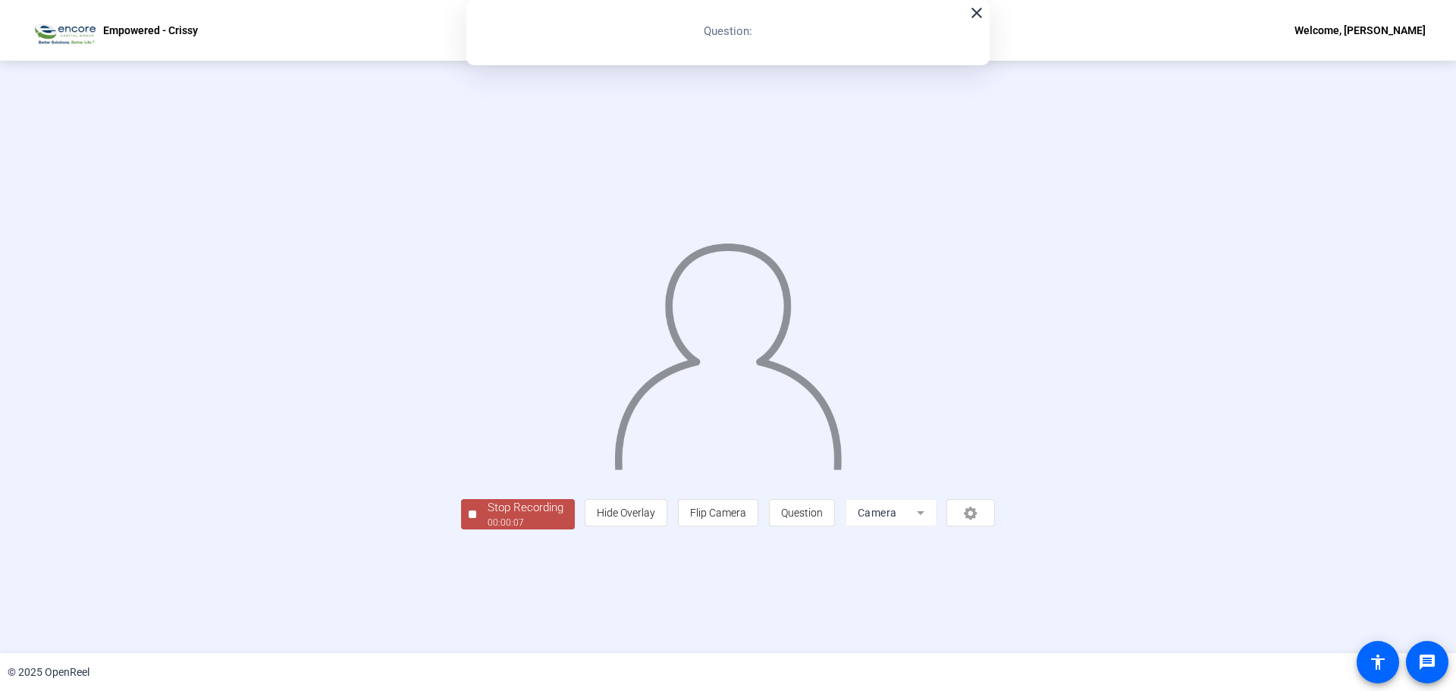
click at [488, 517] on div "Stop Recording" at bounding box center [526, 507] width 76 height 17
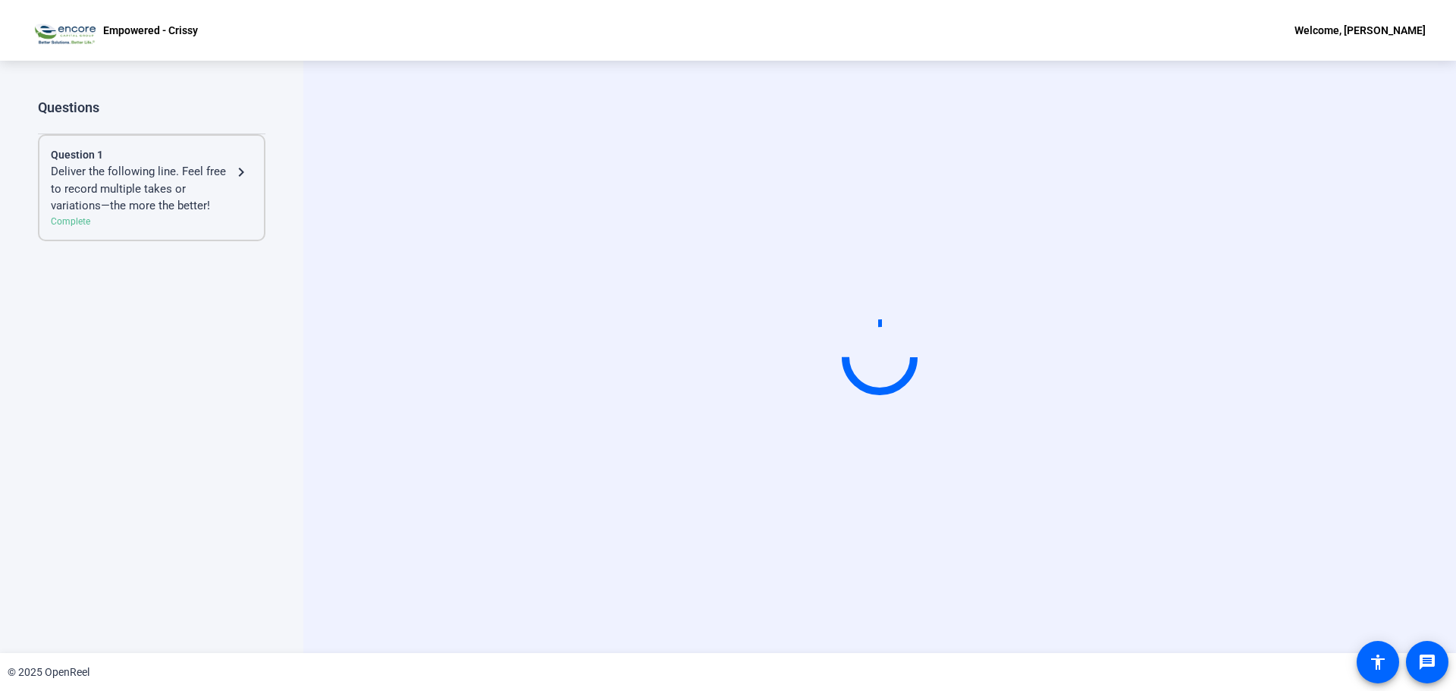
click at [240, 170] on mat-icon "navigate_next" at bounding box center [241, 172] width 18 height 18
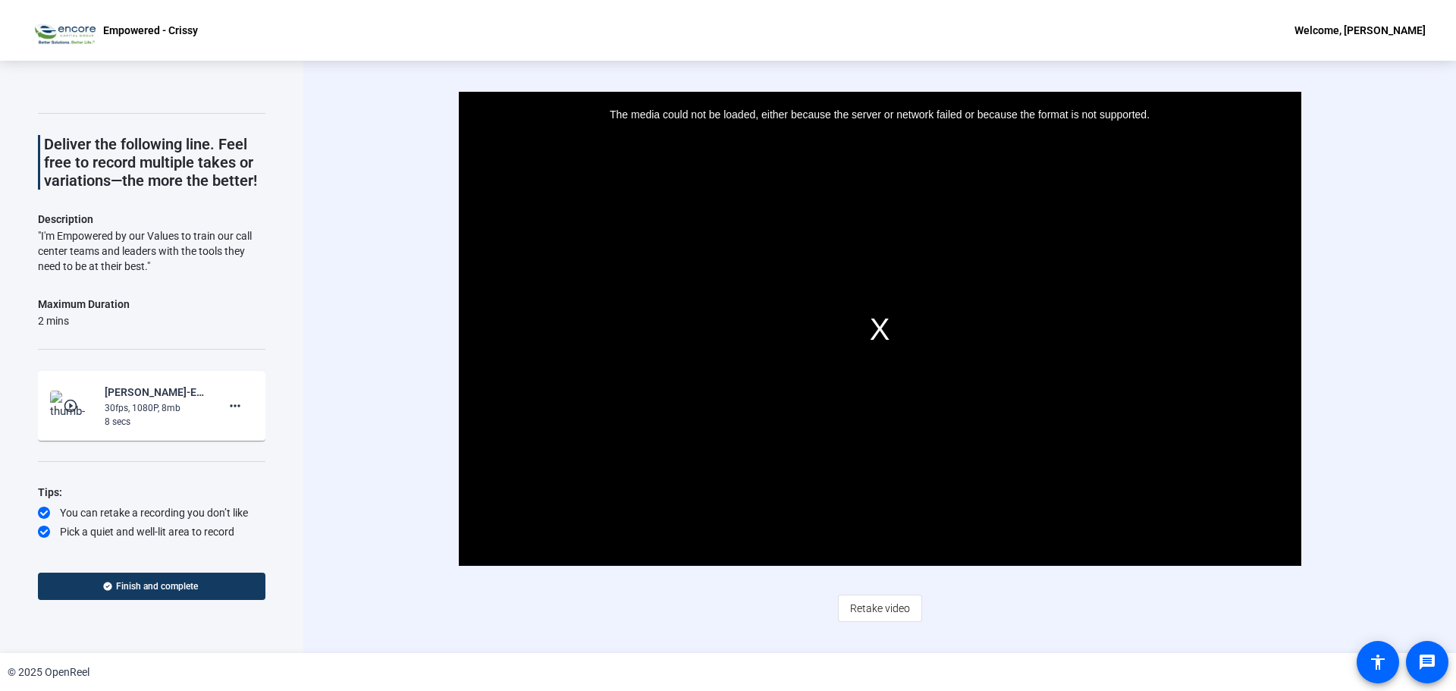
scroll to position [45, 0]
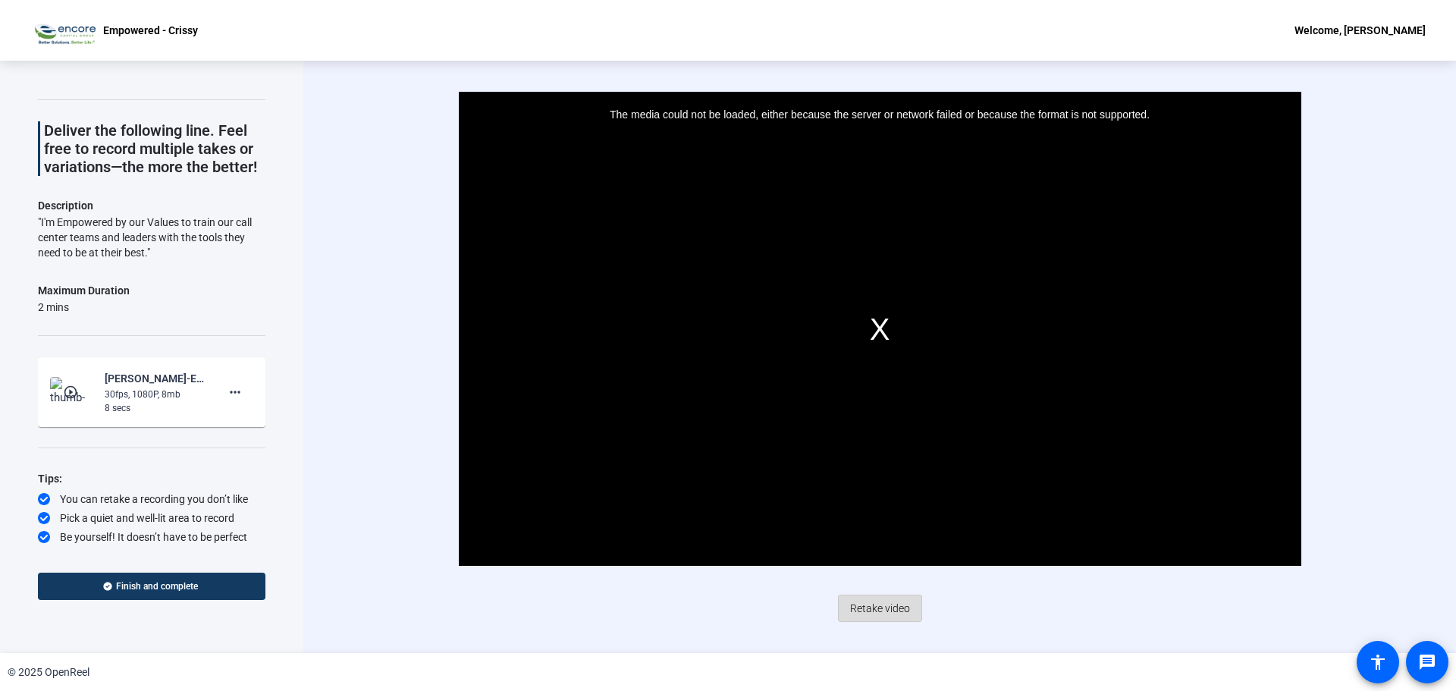
click at [876, 600] on span "Retake video" at bounding box center [880, 608] width 60 height 29
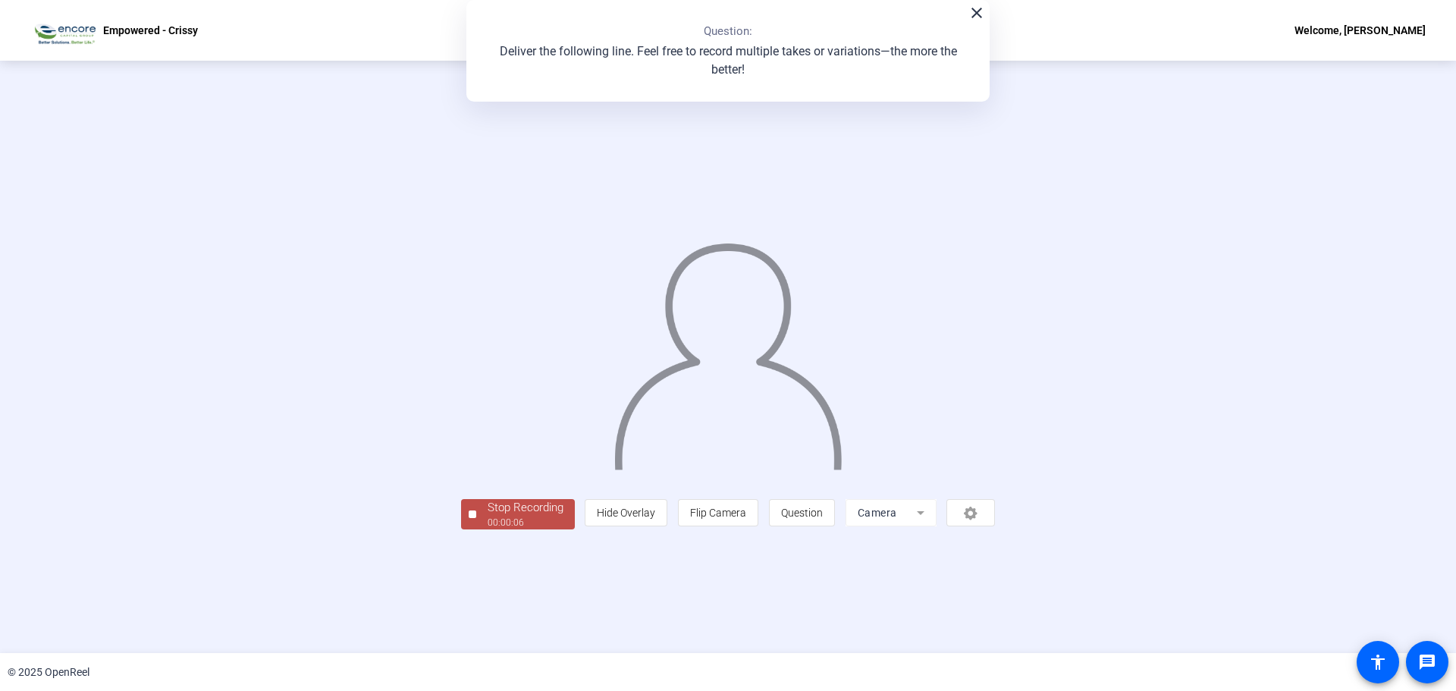
click at [488, 517] on div "Stop Recording" at bounding box center [526, 507] width 76 height 17
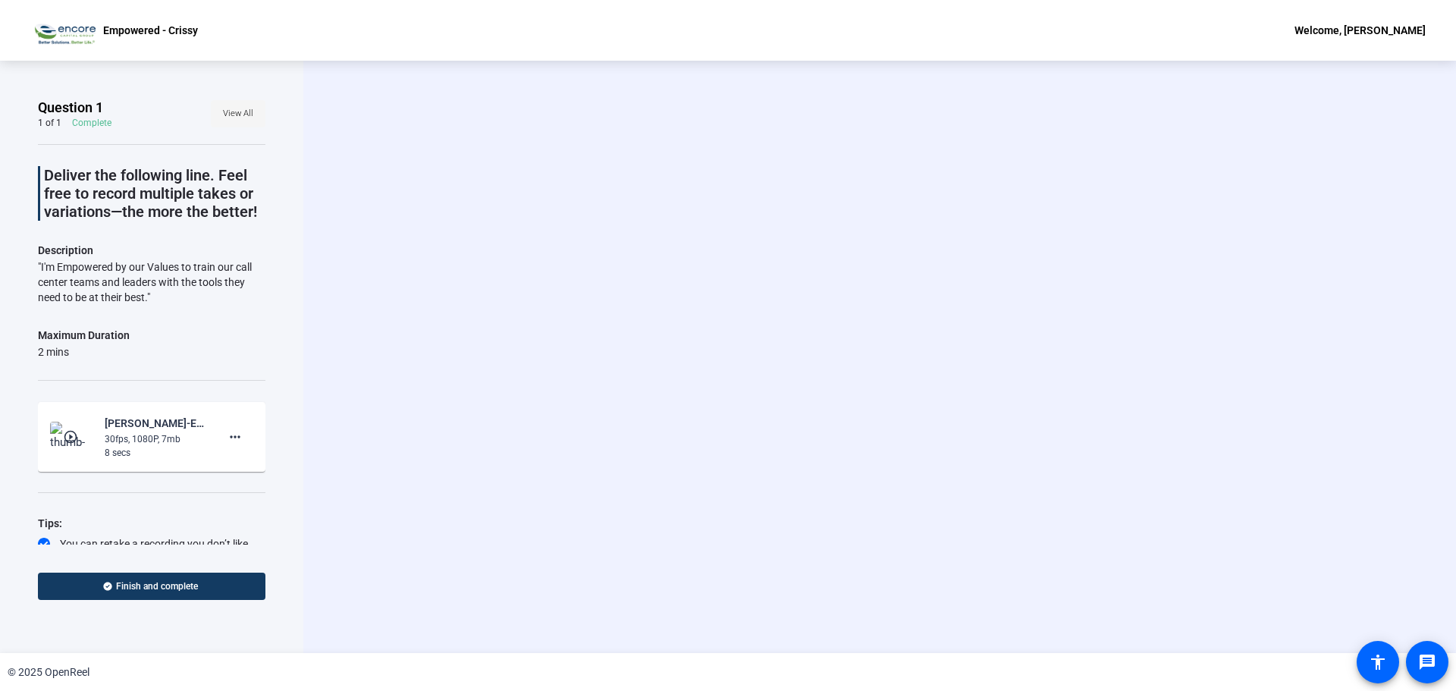
click at [237, 118] on span "View All" at bounding box center [238, 113] width 30 height 23
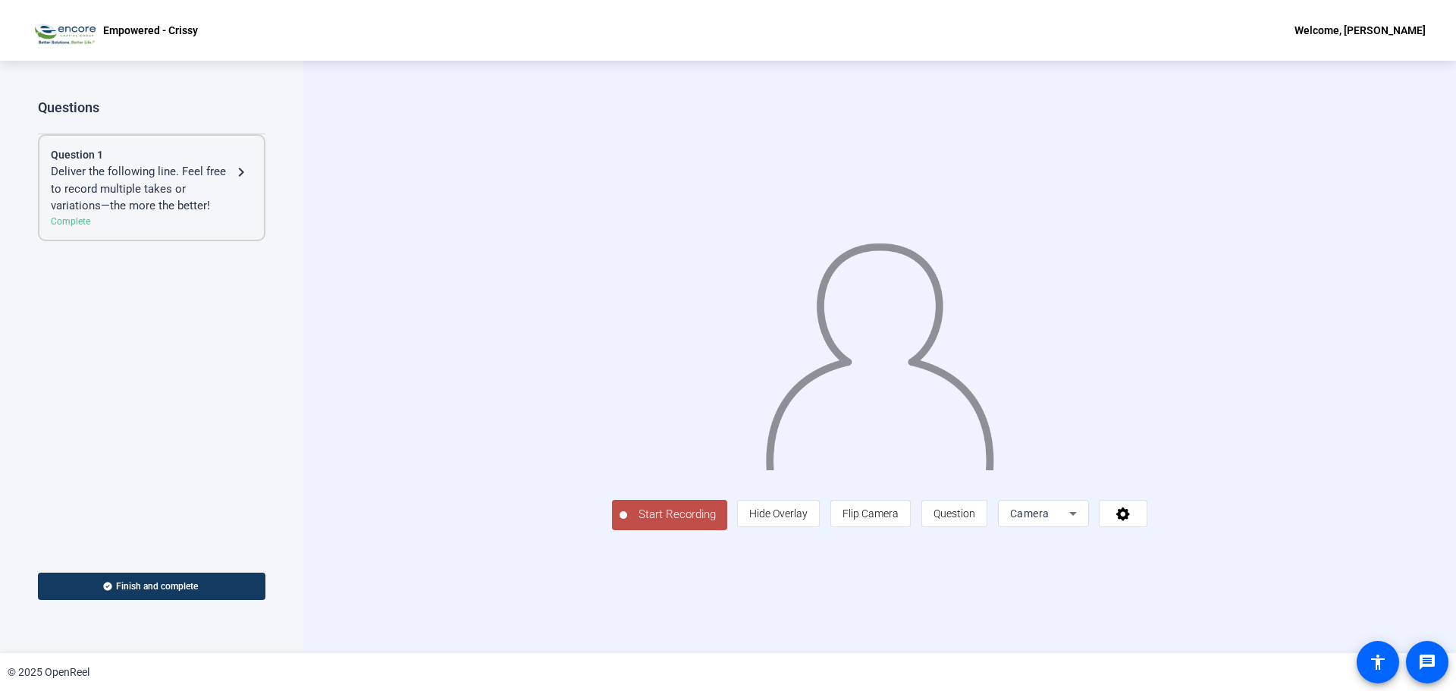
click at [627, 523] on span "Start Recording" at bounding box center [677, 514] width 100 height 17
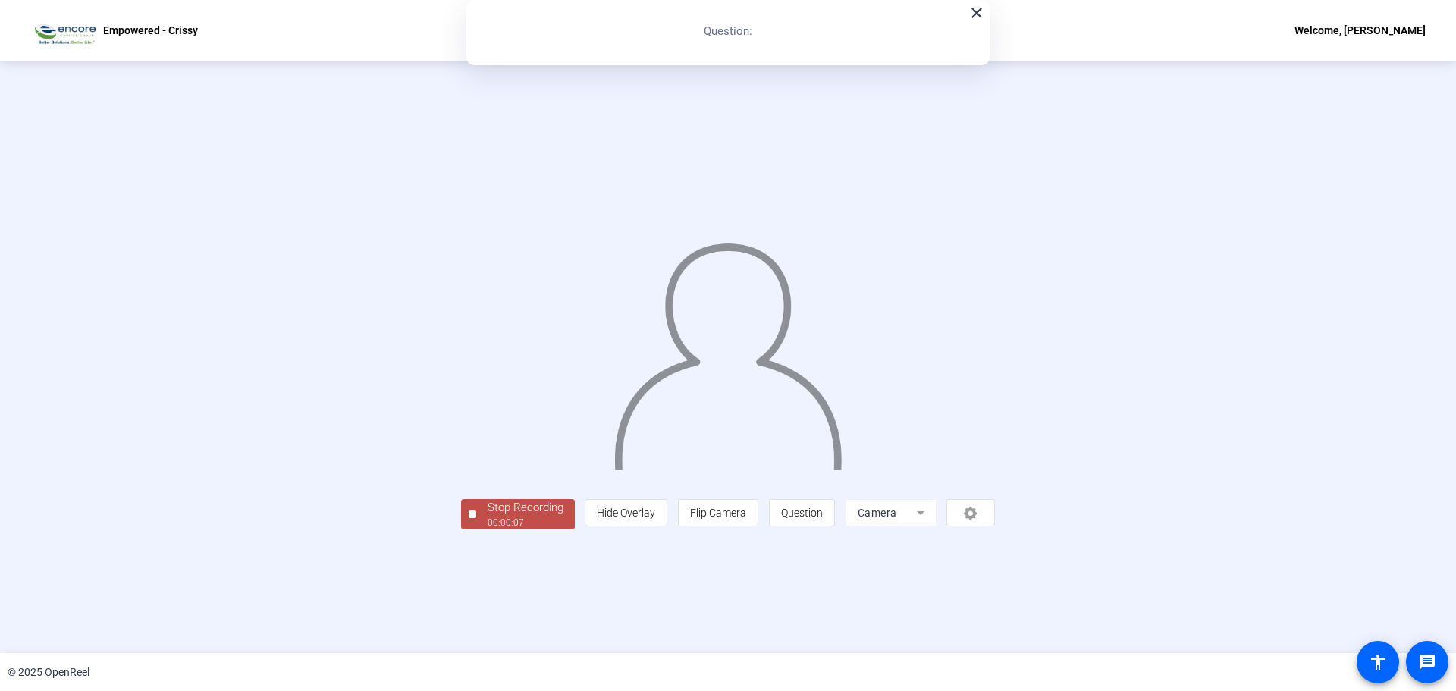
click at [488, 517] on div "Stop Recording" at bounding box center [526, 507] width 76 height 17
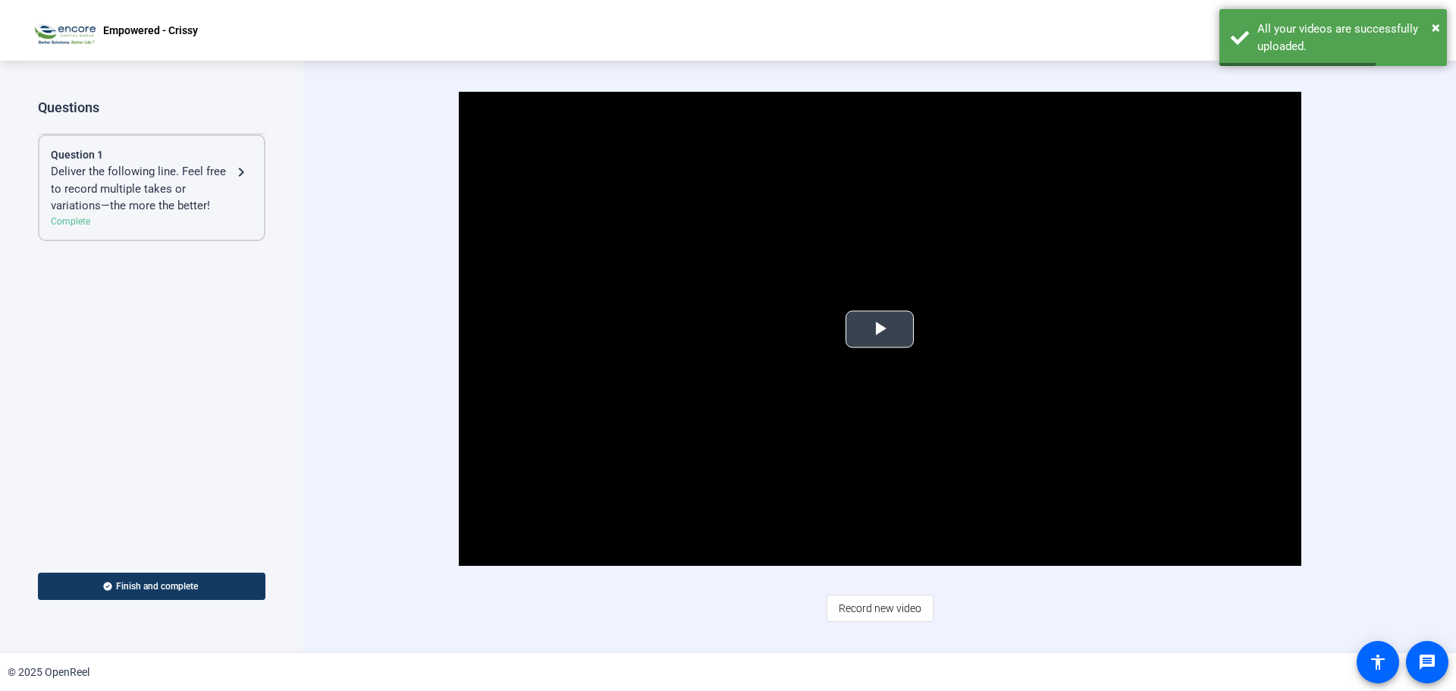
click at [880, 329] on span "Video Player" at bounding box center [880, 329] width 0 height 0
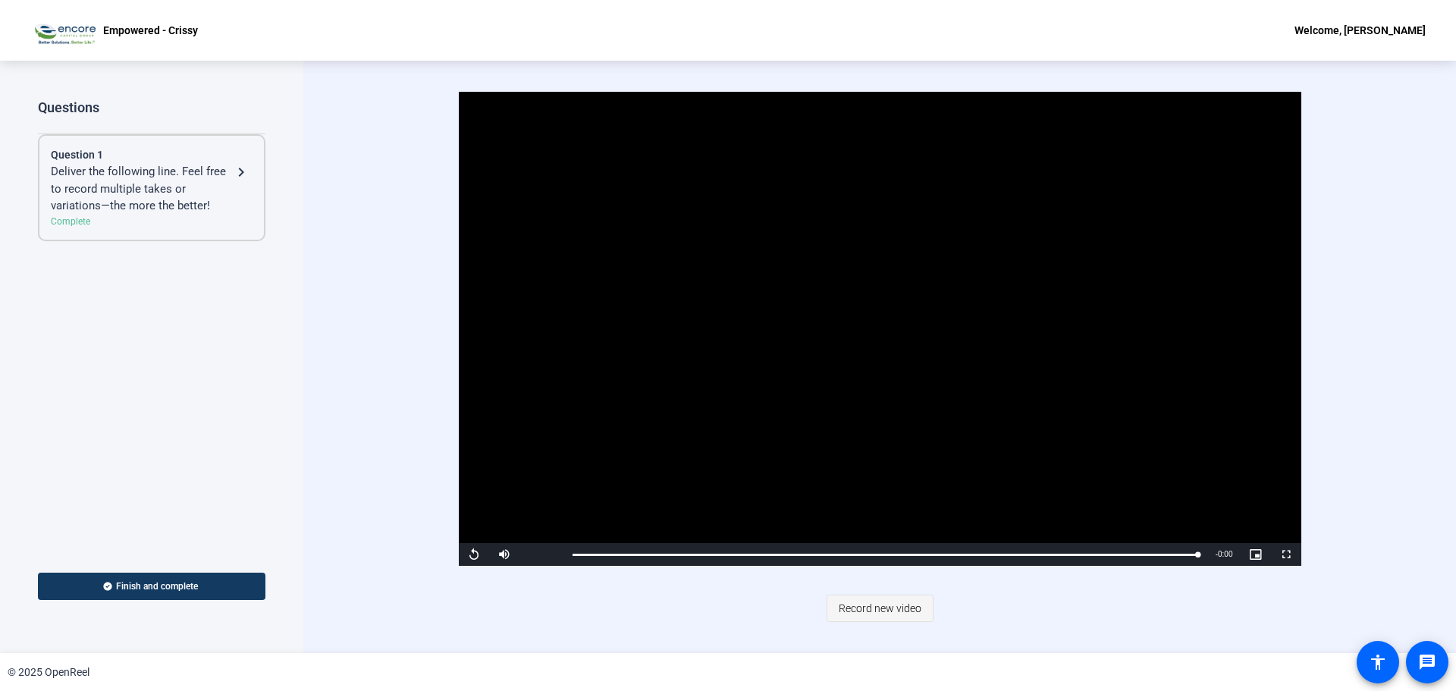
click at [867, 613] on span "Record new video" at bounding box center [880, 608] width 83 height 29
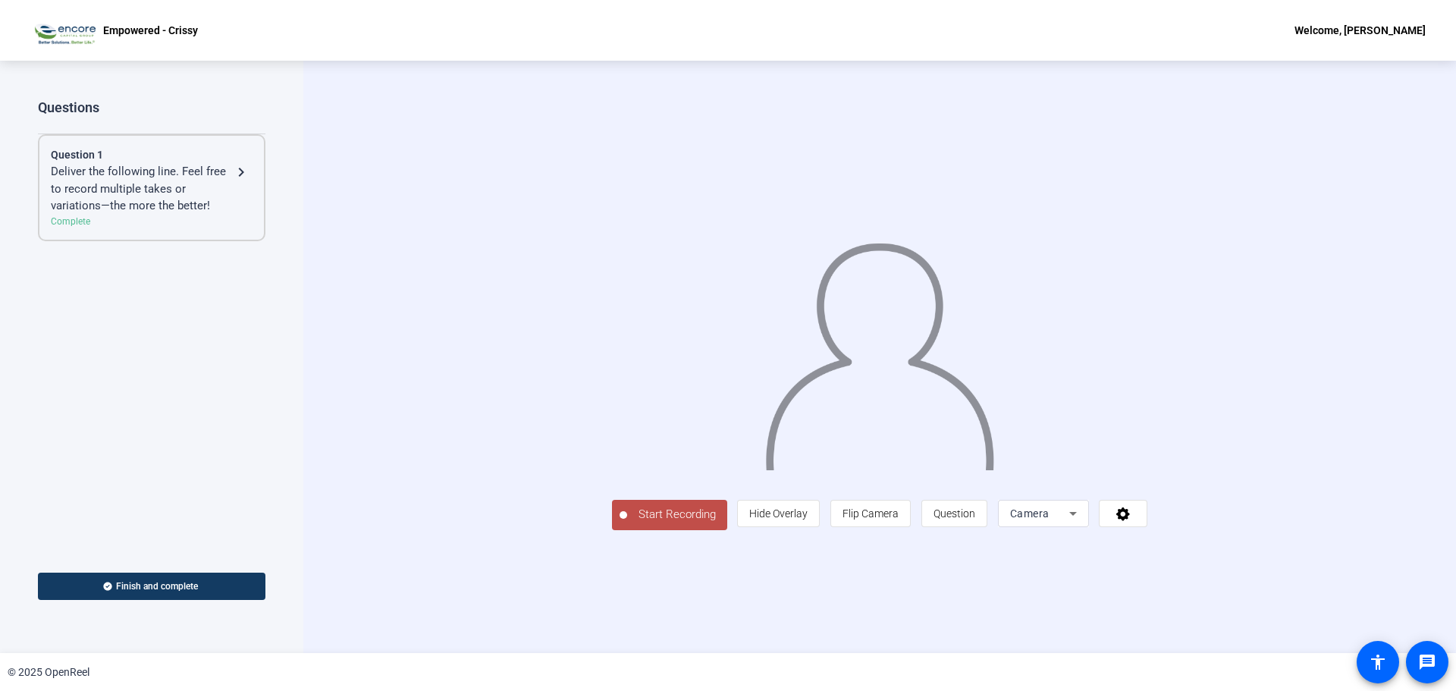
drag, startPoint x: 557, startPoint y: 605, endPoint x: 486, endPoint y: 633, distance: 75.9
click at [627, 523] on span "Start Recording" at bounding box center [677, 514] width 100 height 17
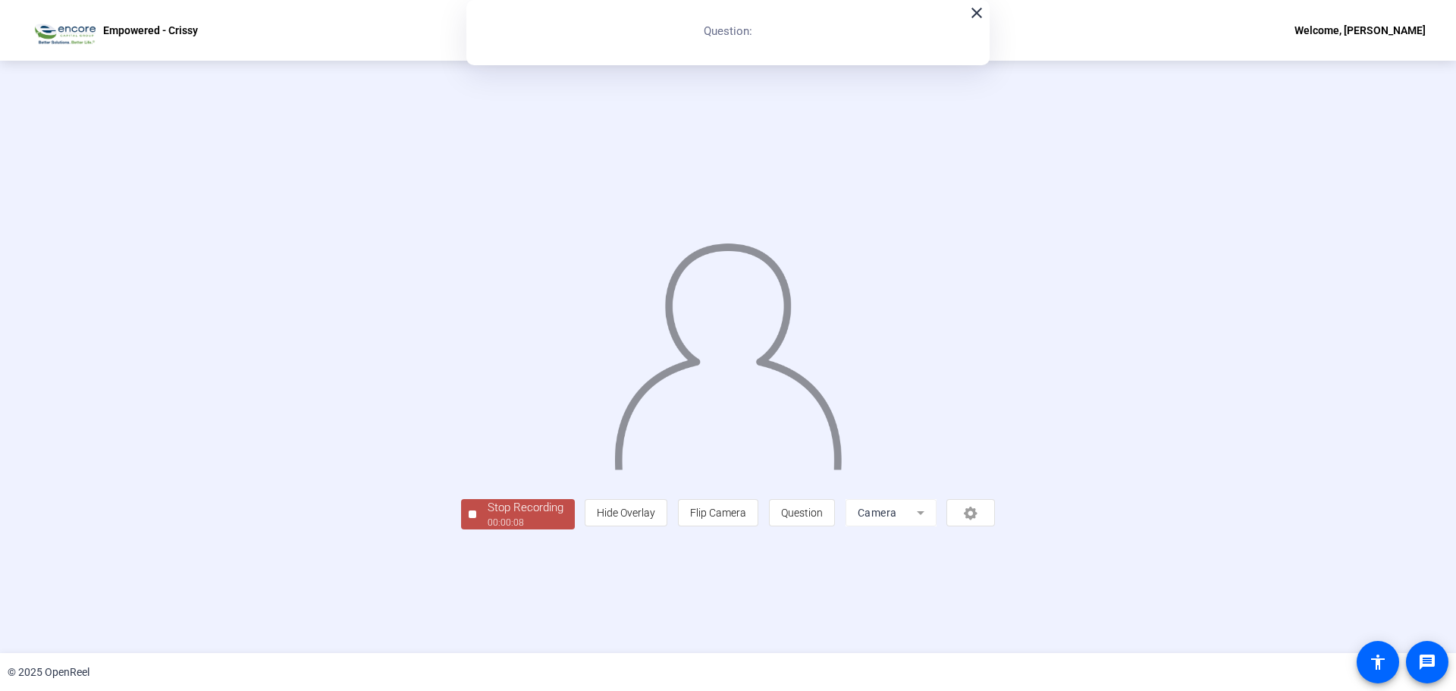
click at [488, 529] on div "00:00:08" at bounding box center [526, 523] width 76 height 14
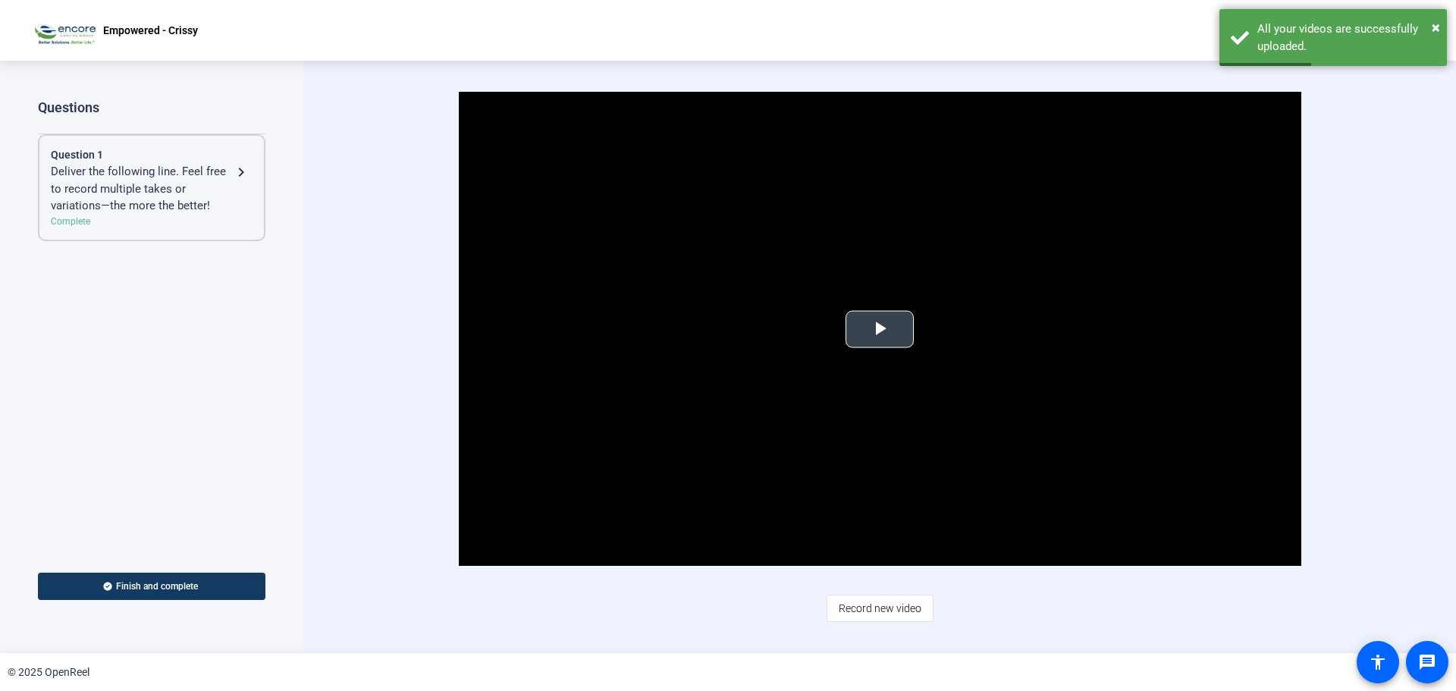
click at [880, 329] on span "Video Player" at bounding box center [880, 329] width 0 height 0
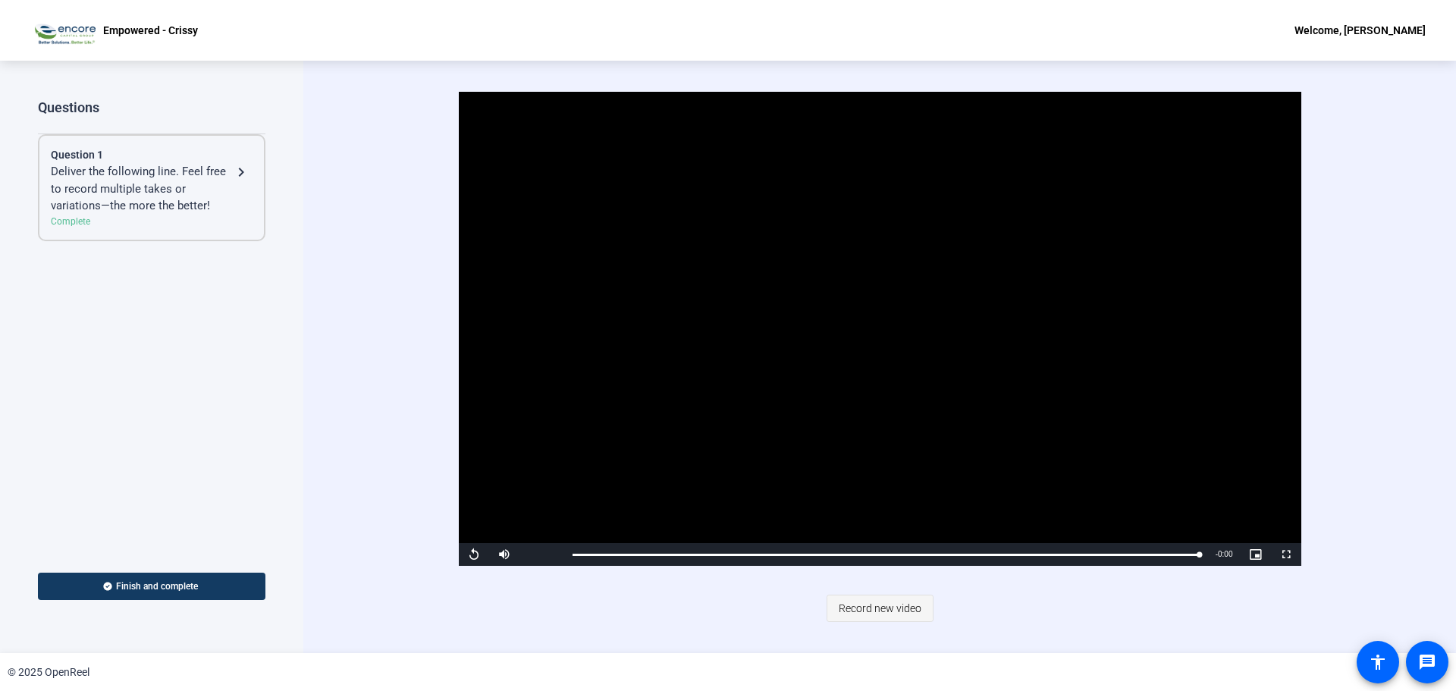
click at [885, 605] on span "Record new video" at bounding box center [880, 608] width 83 height 29
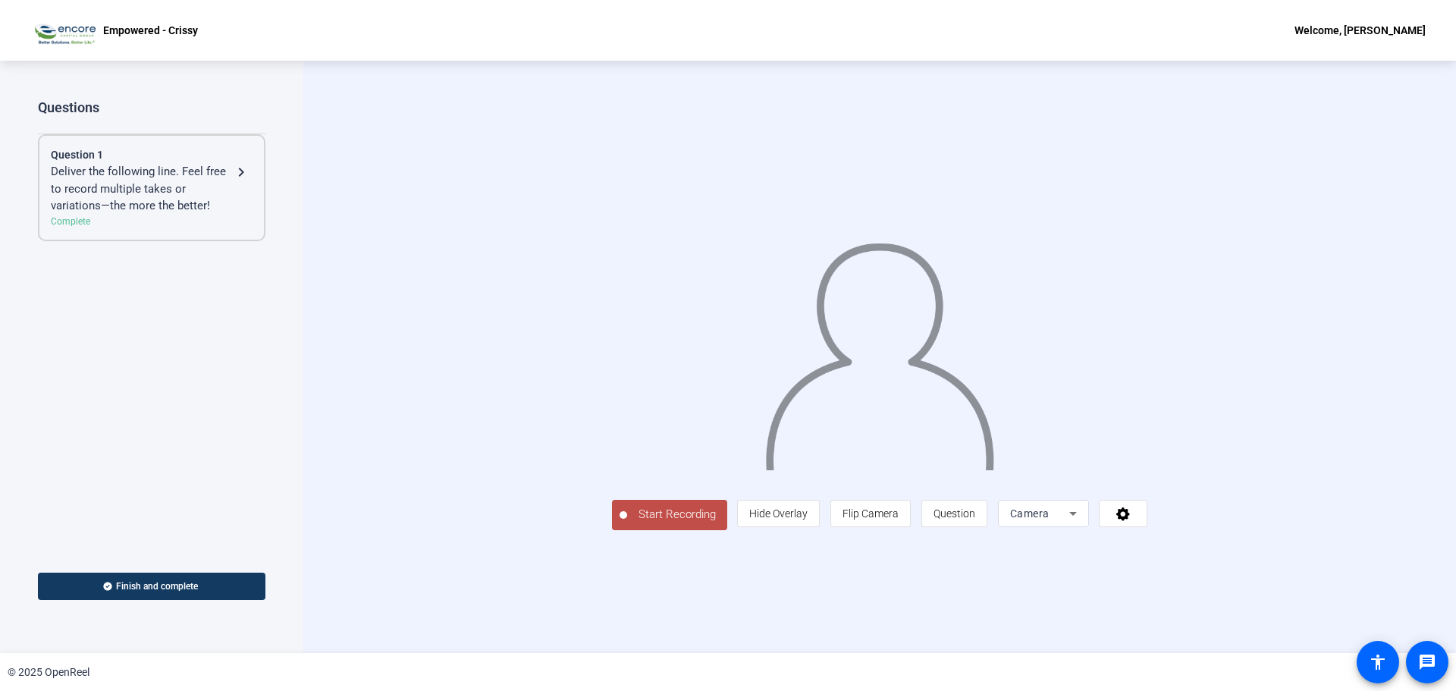
click at [627, 523] on span "Start Recording" at bounding box center [677, 514] width 100 height 17
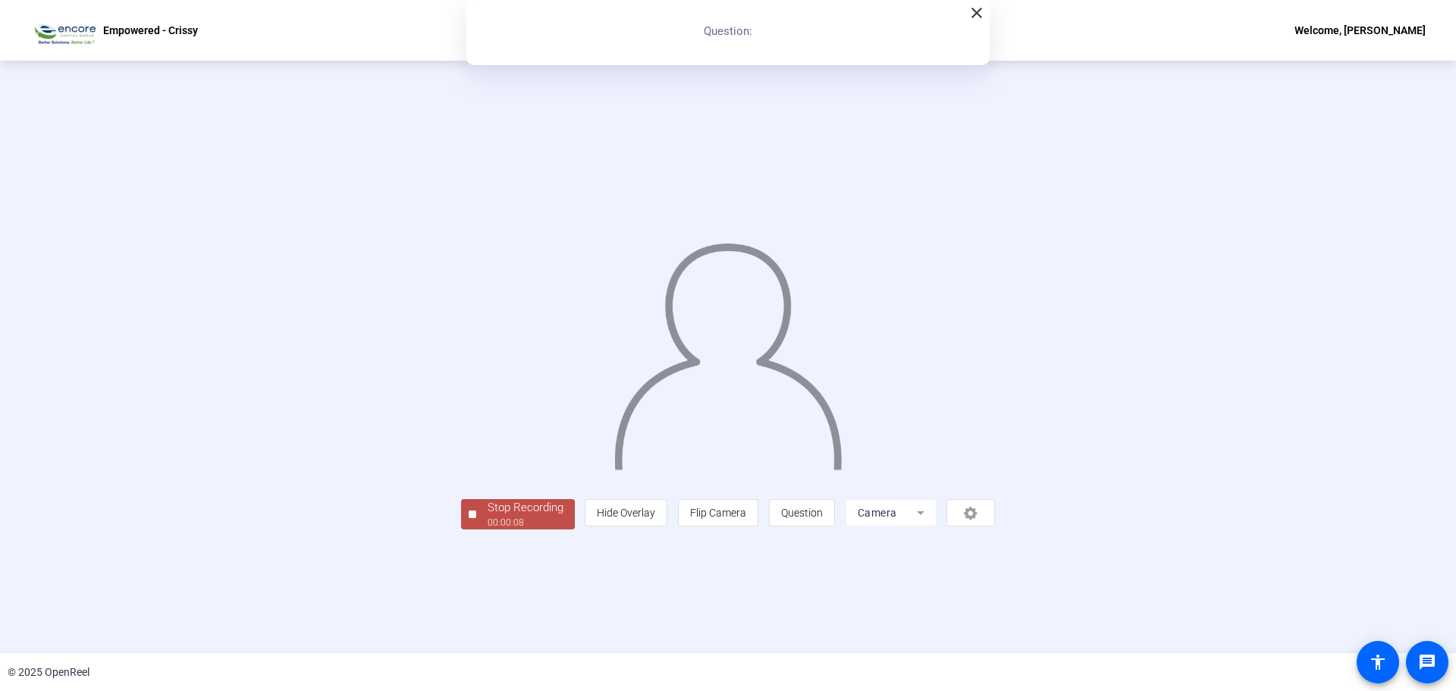
click at [488, 517] on div "Stop Recording" at bounding box center [526, 507] width 76 height 17
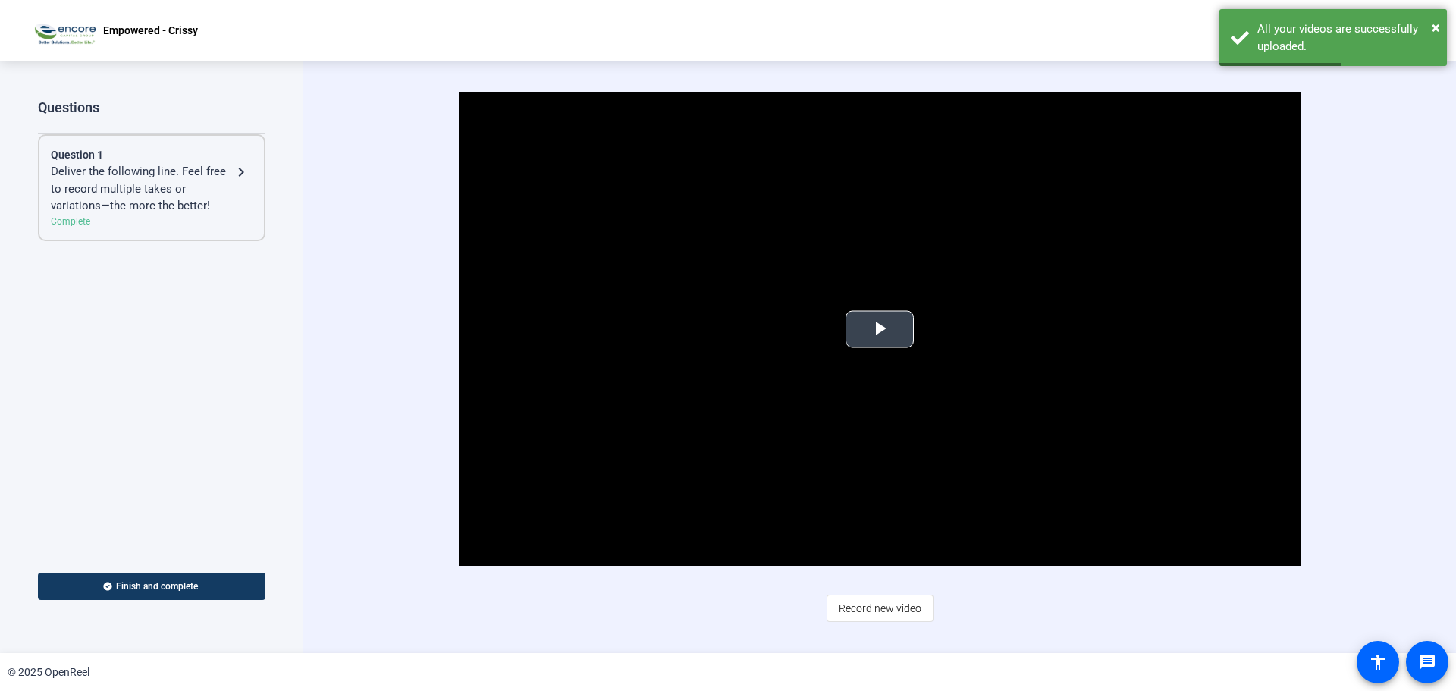
click at [880, 329] on span "Video Player" at bounding box center [880, 329] width 0 height 0
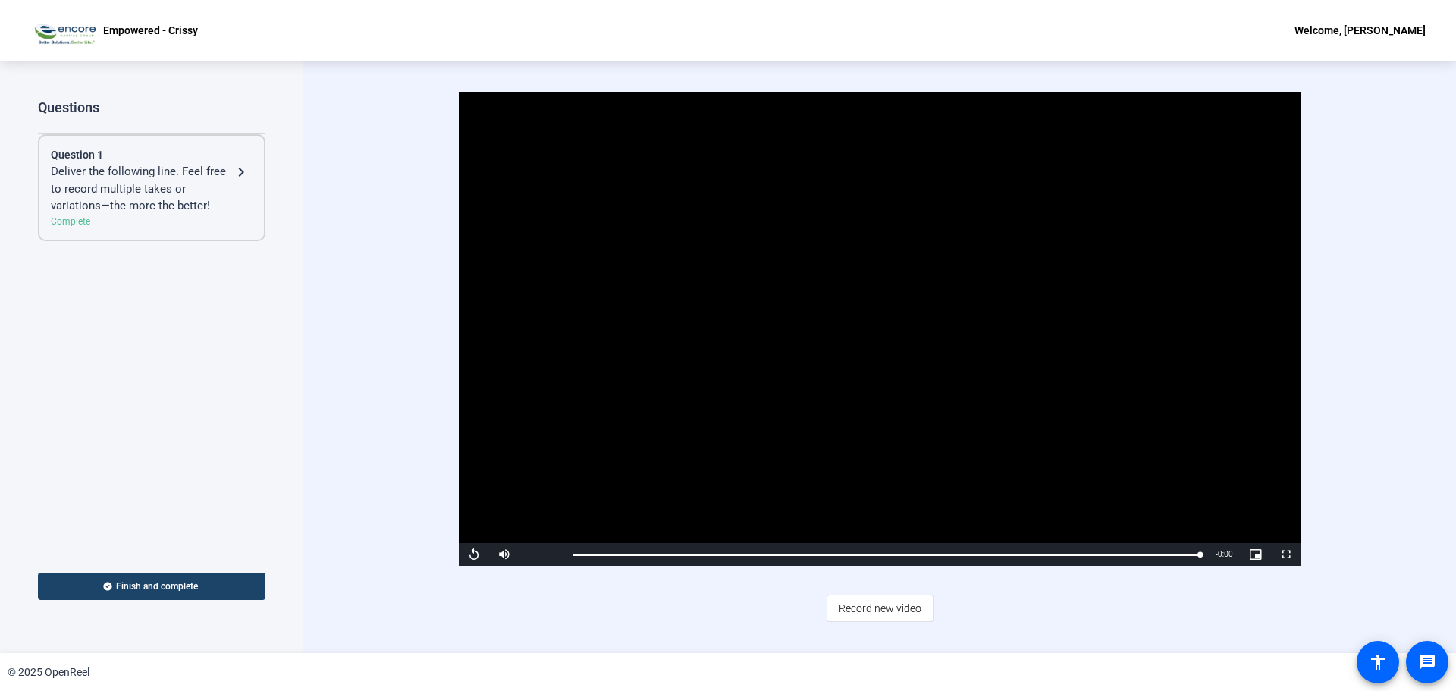
click at [198, 586] on span at bounding box center [152, 586] width 228 height 36
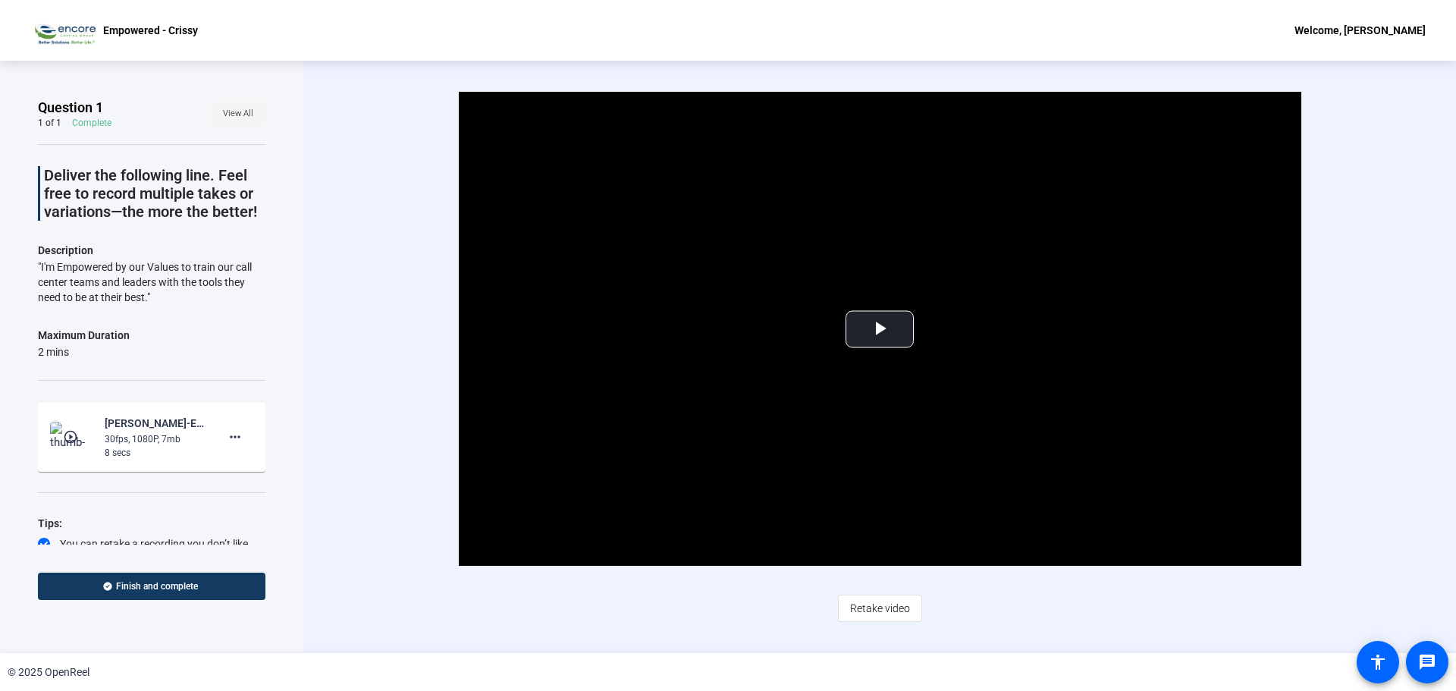
click at [236, 110] on span "View All" at bounding box center [238, 113] width 30 height 23
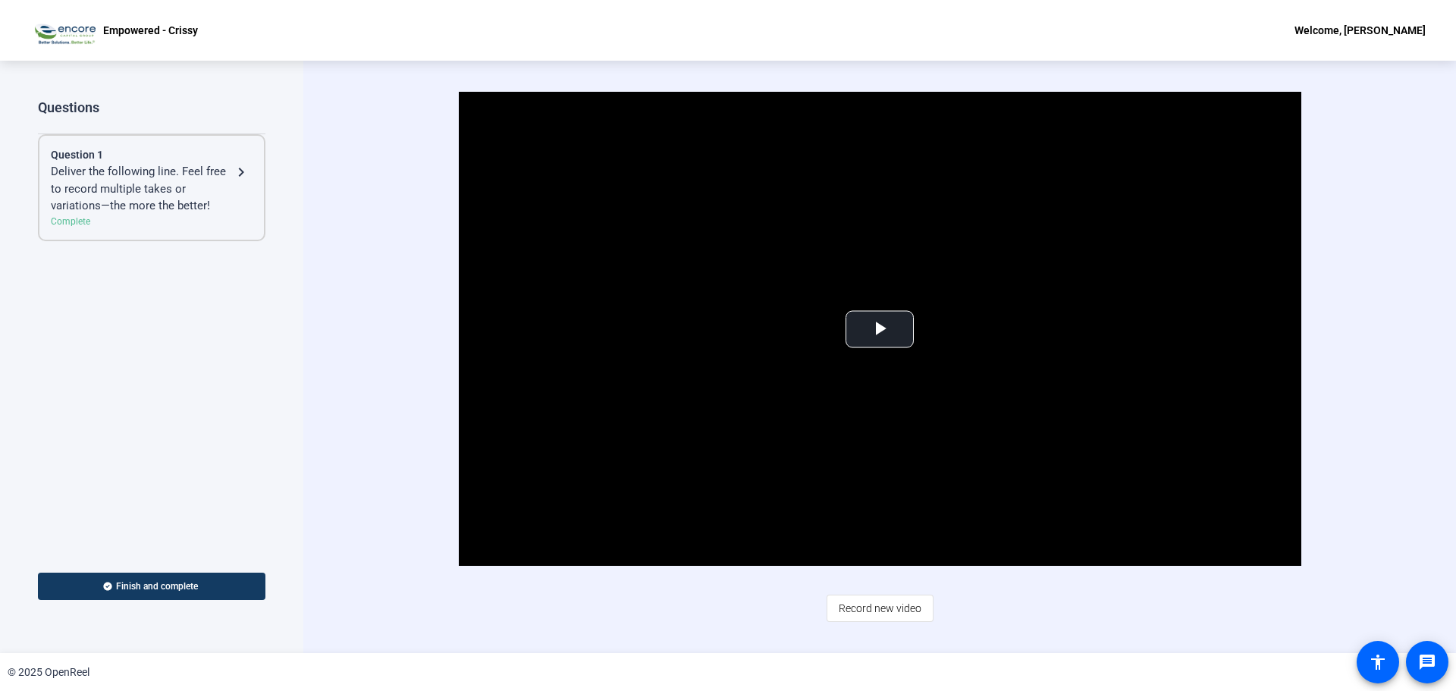
click at [237, 175] on mat-icon "navigate_next" at bounding box center [241, 172] width 18 height 18
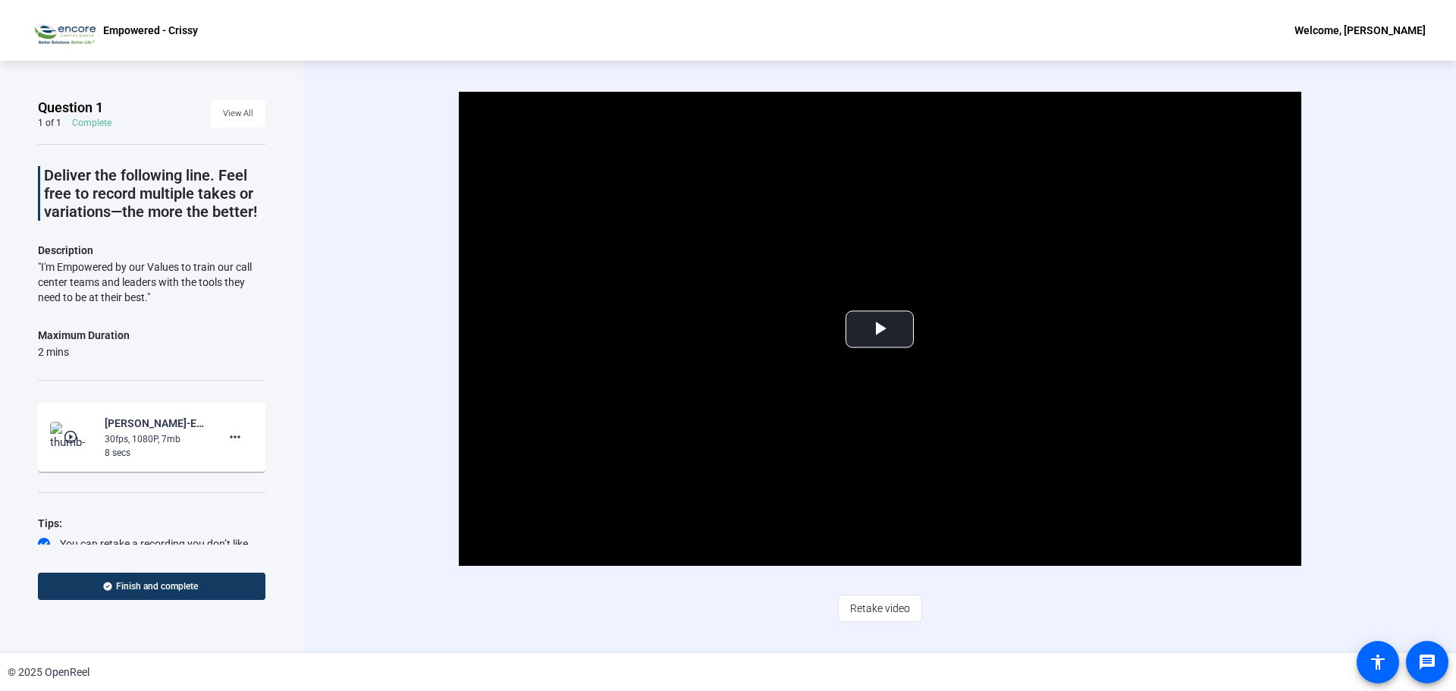
click at [156, 387] on div "Deliver the following line. Feel free to record multiple takes or variations—th…" at bounding box center [152, 366] width 228 height 445
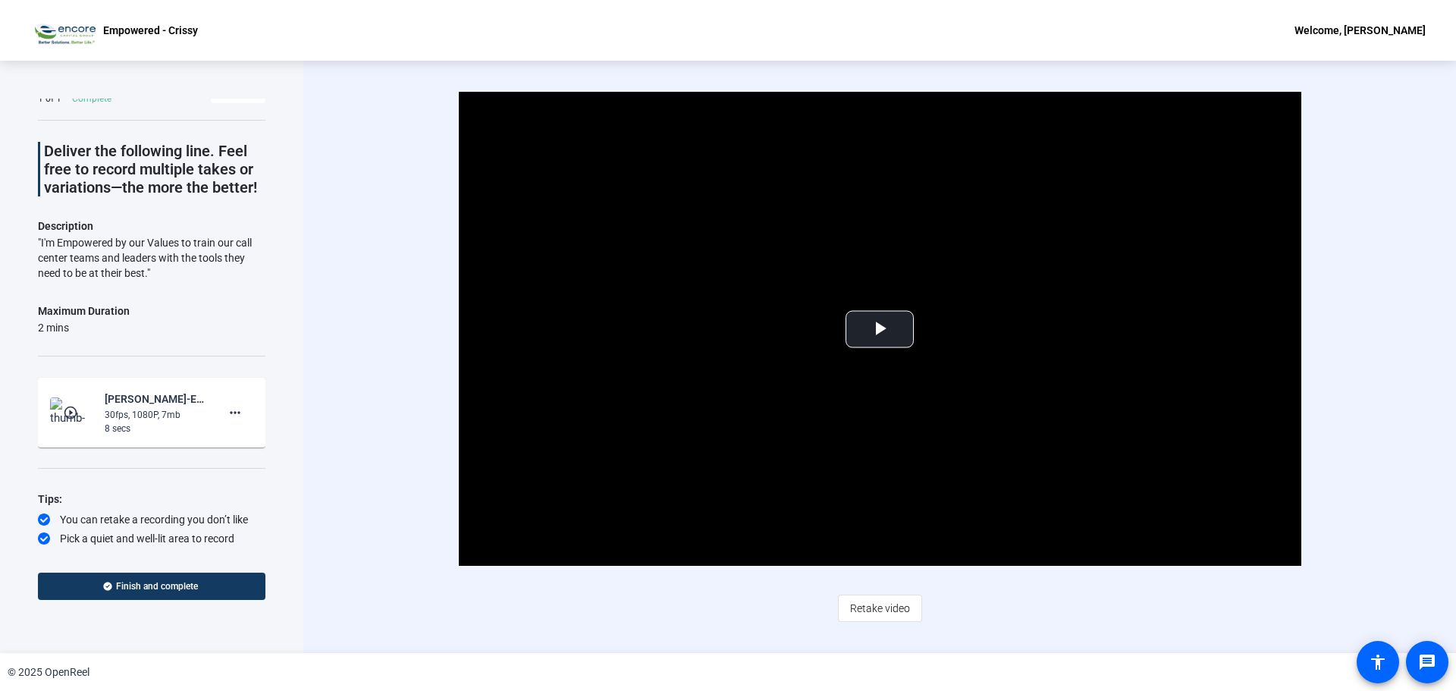
scroll to position [45, 0]
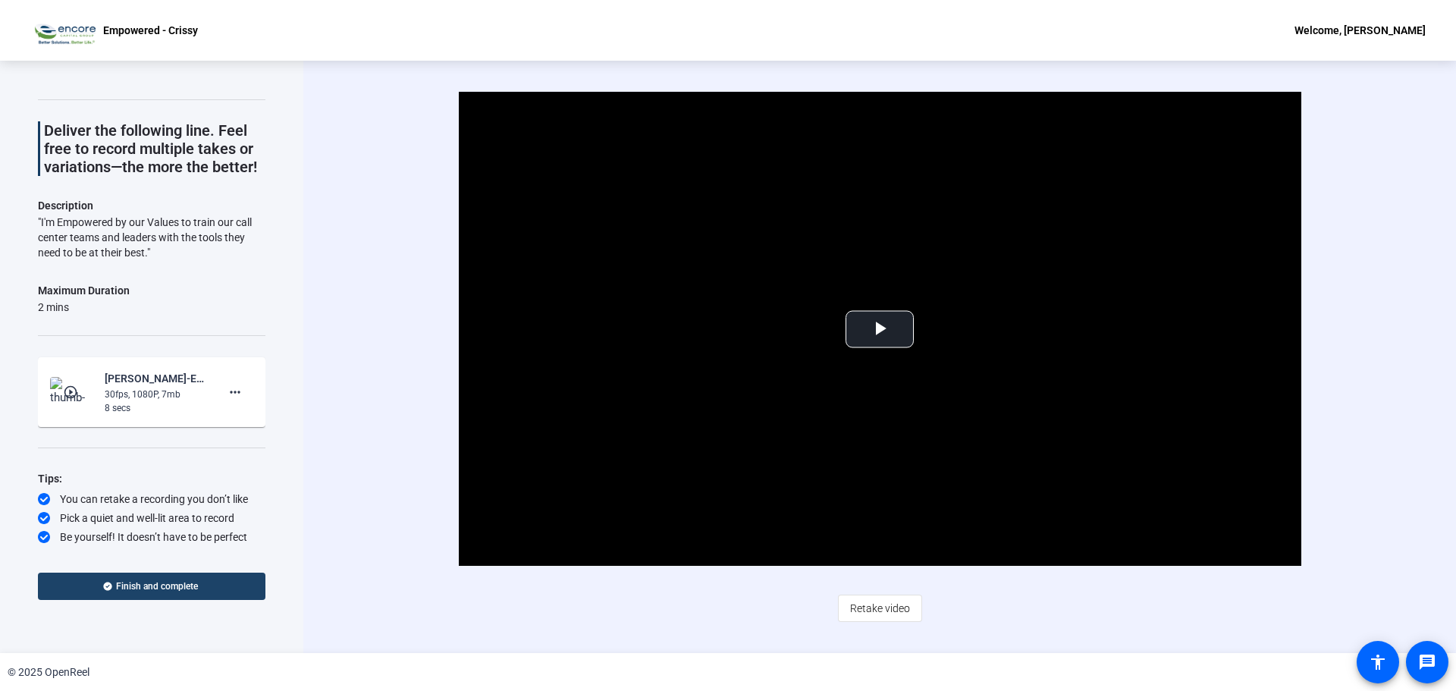
click at [169, 593] on span at bounding box center [152, 586] width 228 height 36
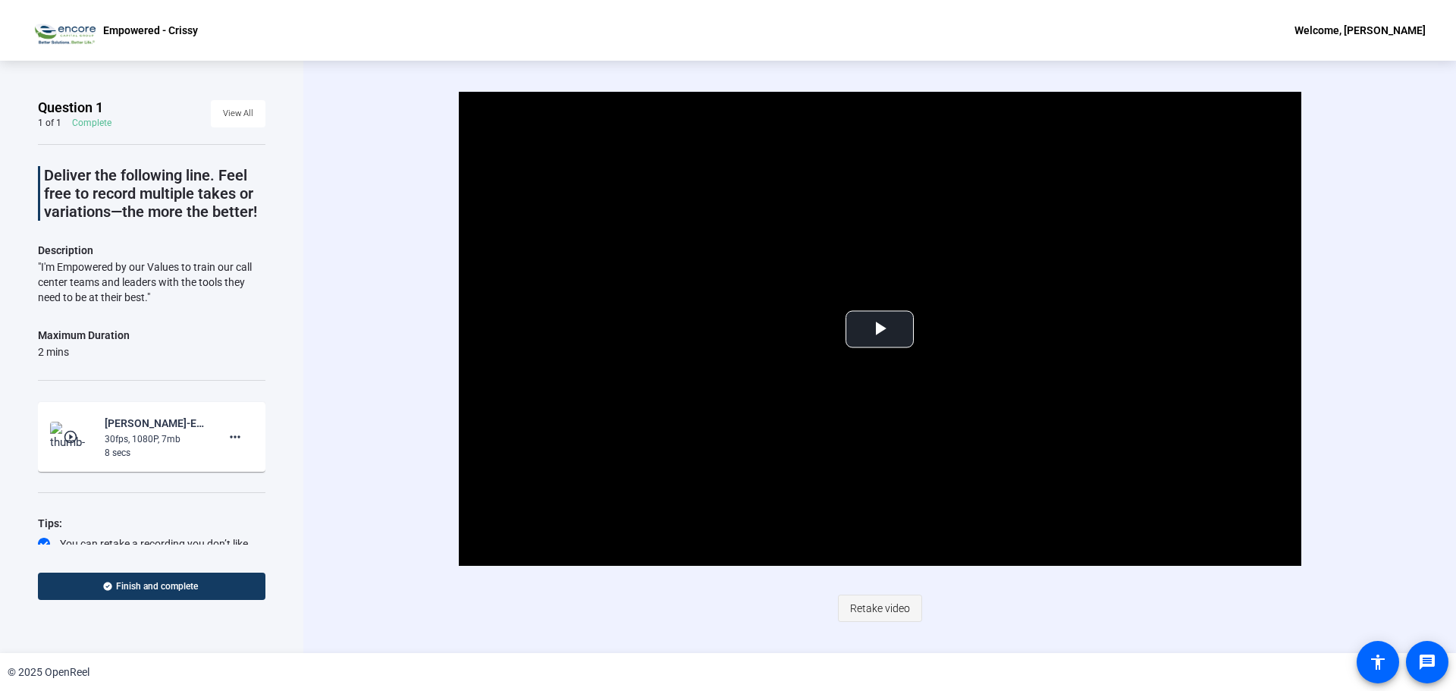
click at [863, 612] on span "Retake video" at bounding box center [880, 608] width 60 height 29
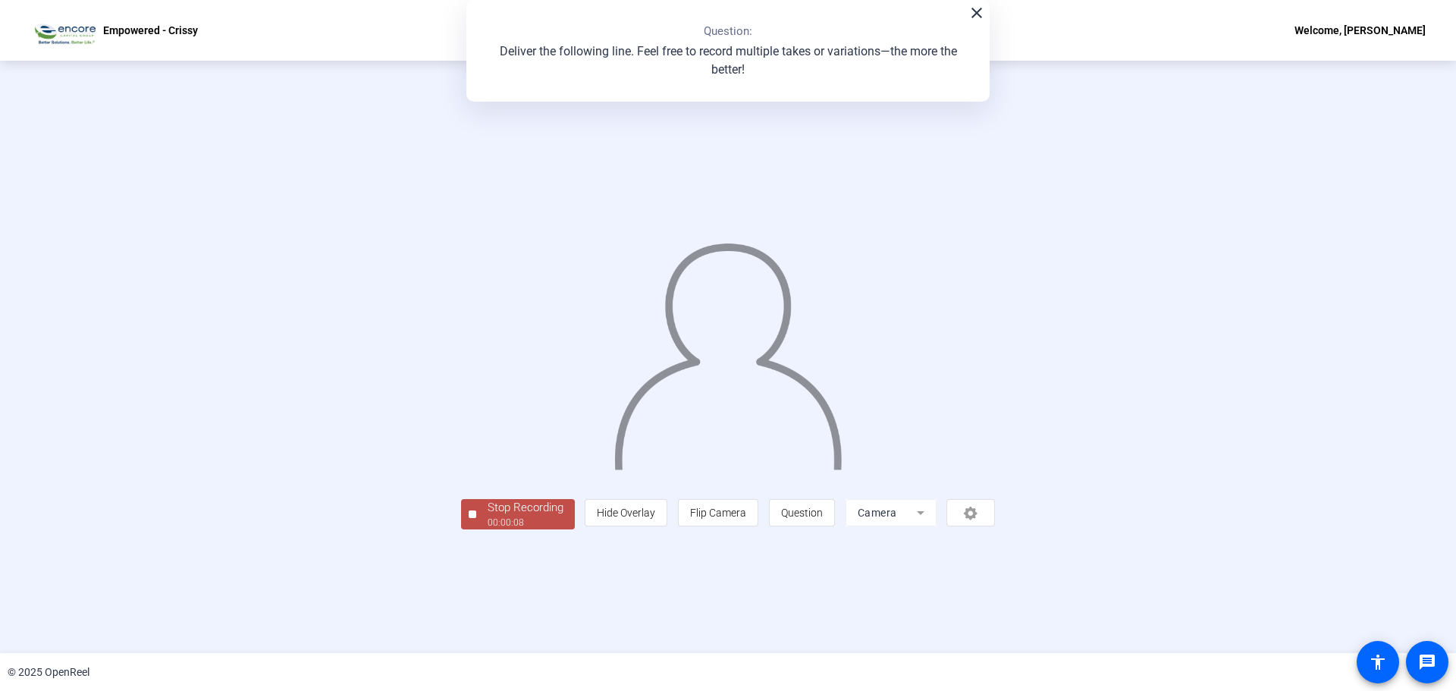
click at [488, 517] on div "Stop Recording" at bounding box center [526, 507] width 76 height 17
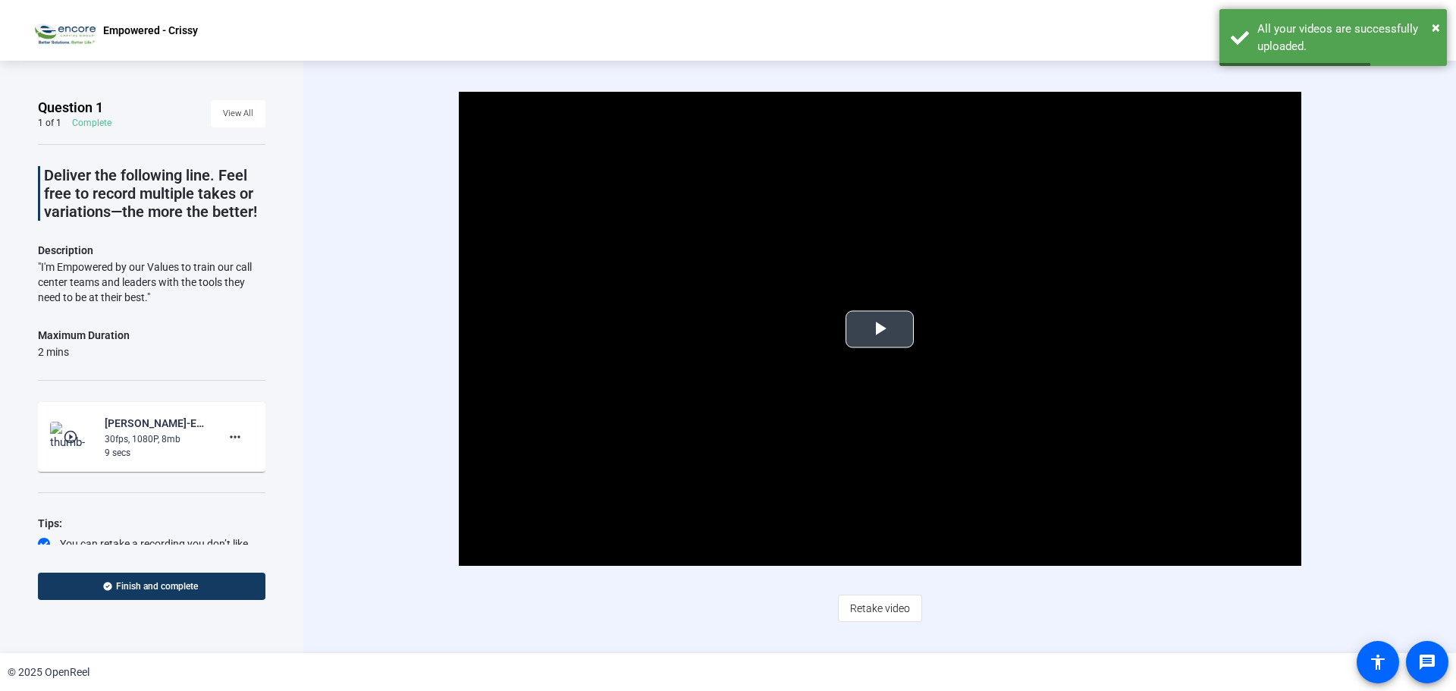
click at [880, 329] on span "Video Player" at bounding box center [880, 329] width 0 height 0
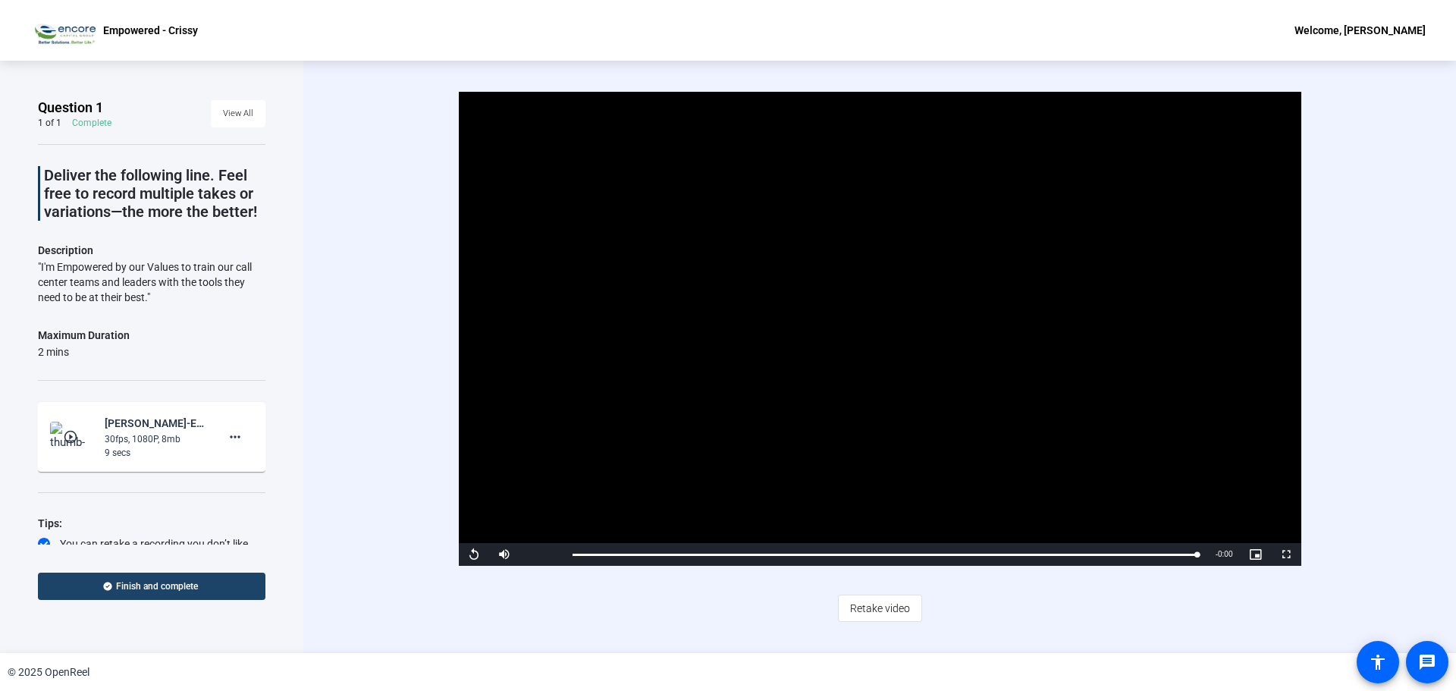
click at [208, 582] on span at bounding box center [152, 586] width 228 height 36
